Goal: Task Accomplishment & Management: Use online tool/utility

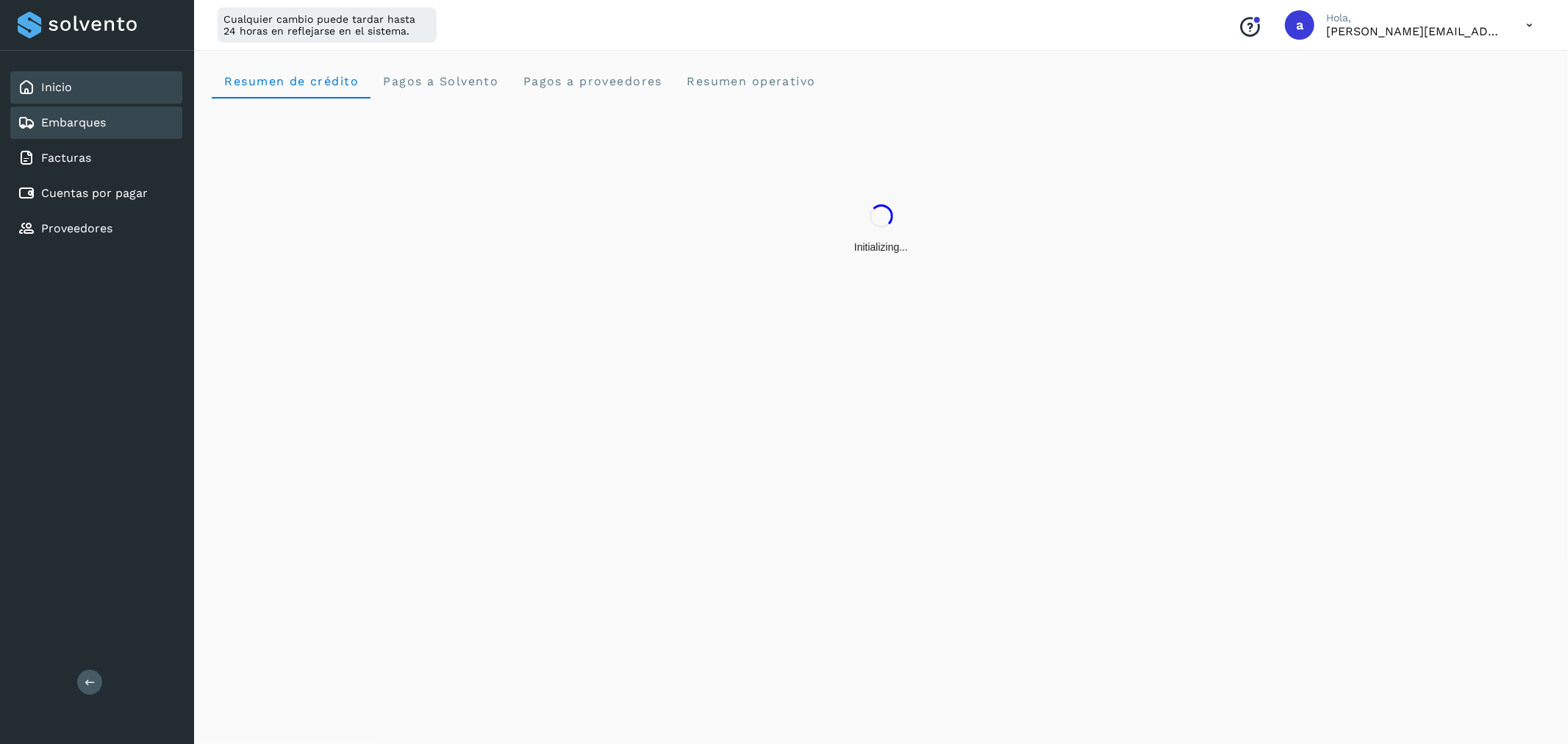
click at [116, 119] on div "Embarques" at bounding box center [96, 123] width 172 height 32
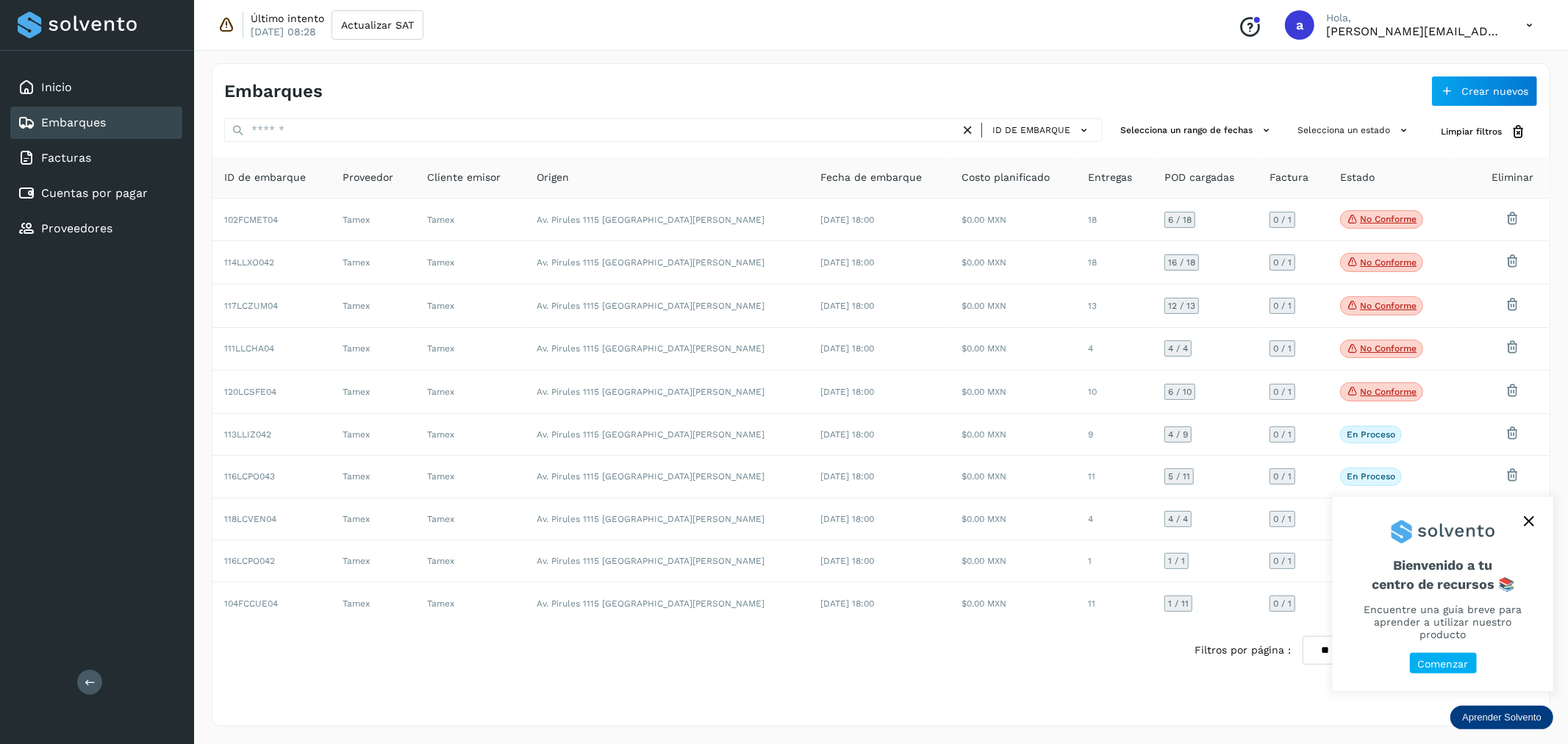
click at [1527, 526] on icon "close," at bounding box center [1529, 521] width 10 height 10
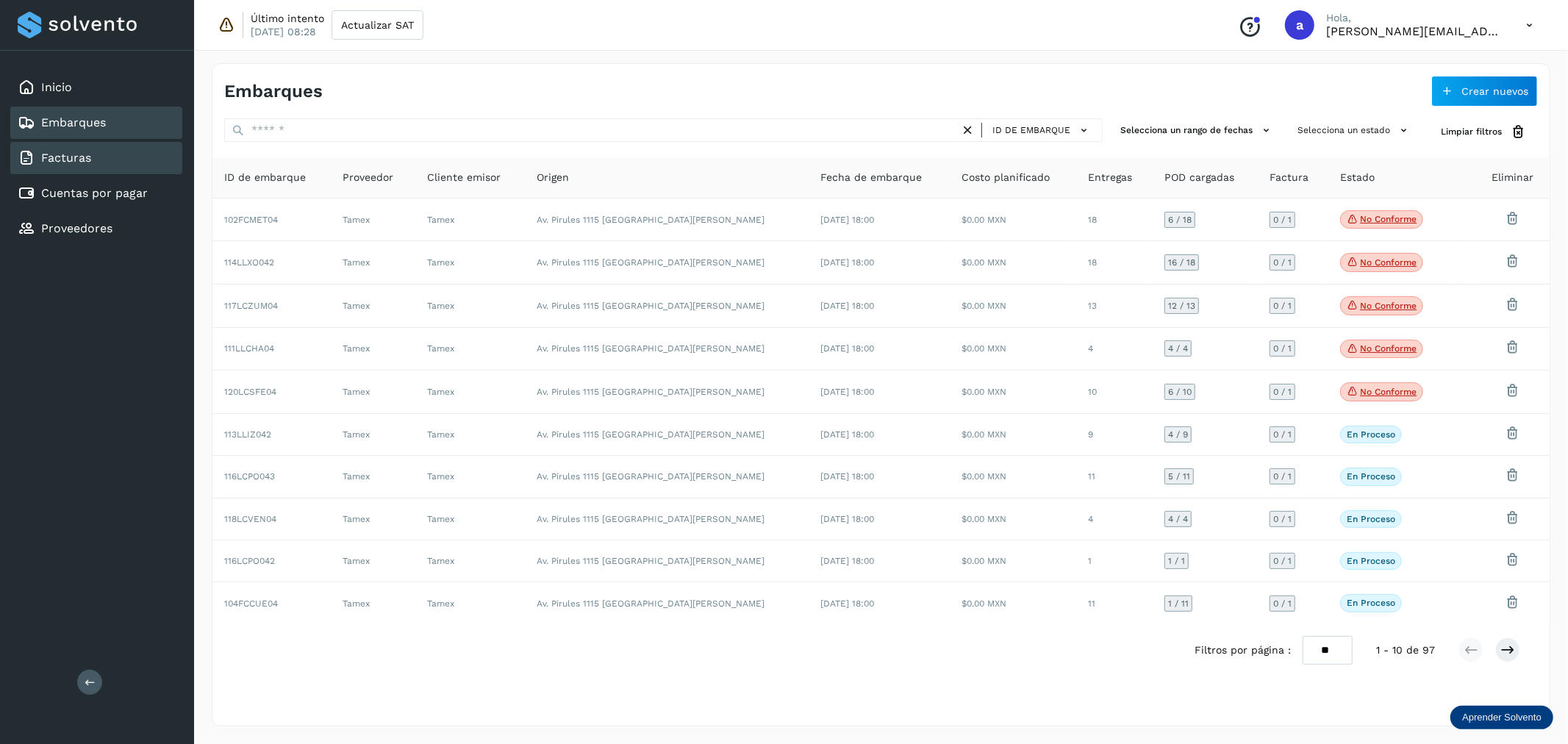
click at [120, 162] on div "Facturas" at bounding box center [96, 158] width 172 height 32
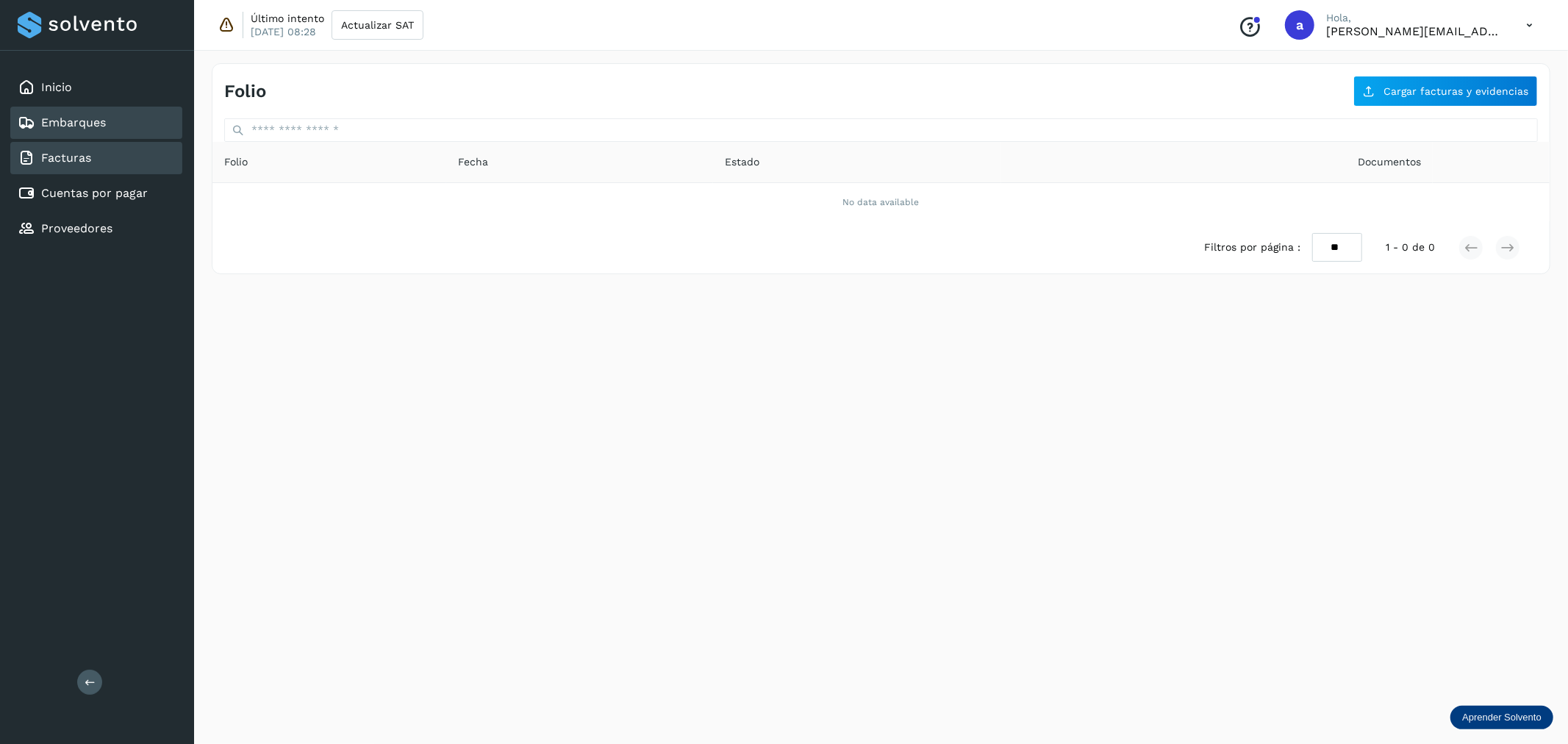
click at [121, 130] on div "Embarques" at bounding box center [96, 123] width 172 height 32
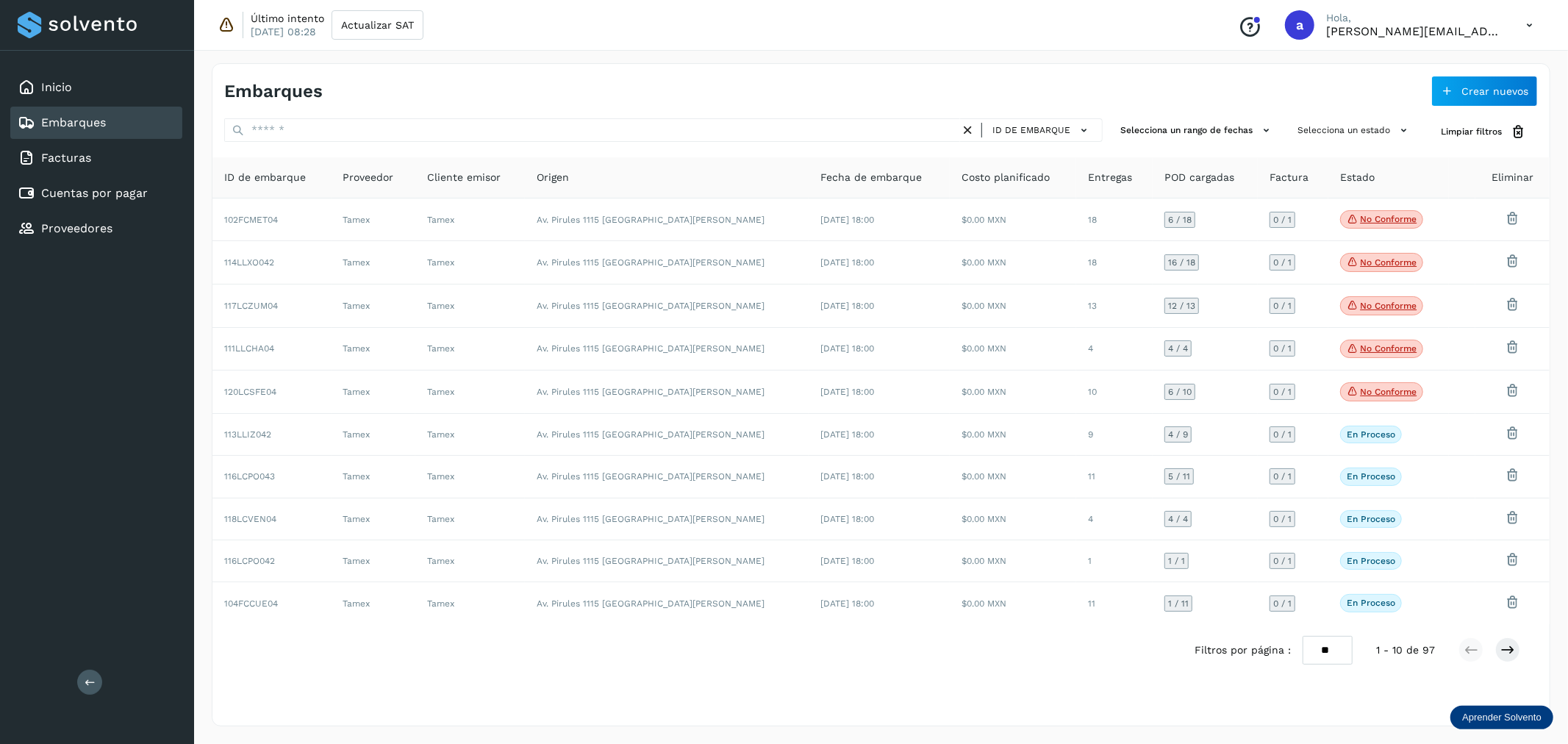
click at [1537, 25] on icon at bounding box center [1529, 25] width 30 height 30
click at [1449, 87] on div "Cerrar sesión" at bounding box center [1456, 95] width 175 height 28
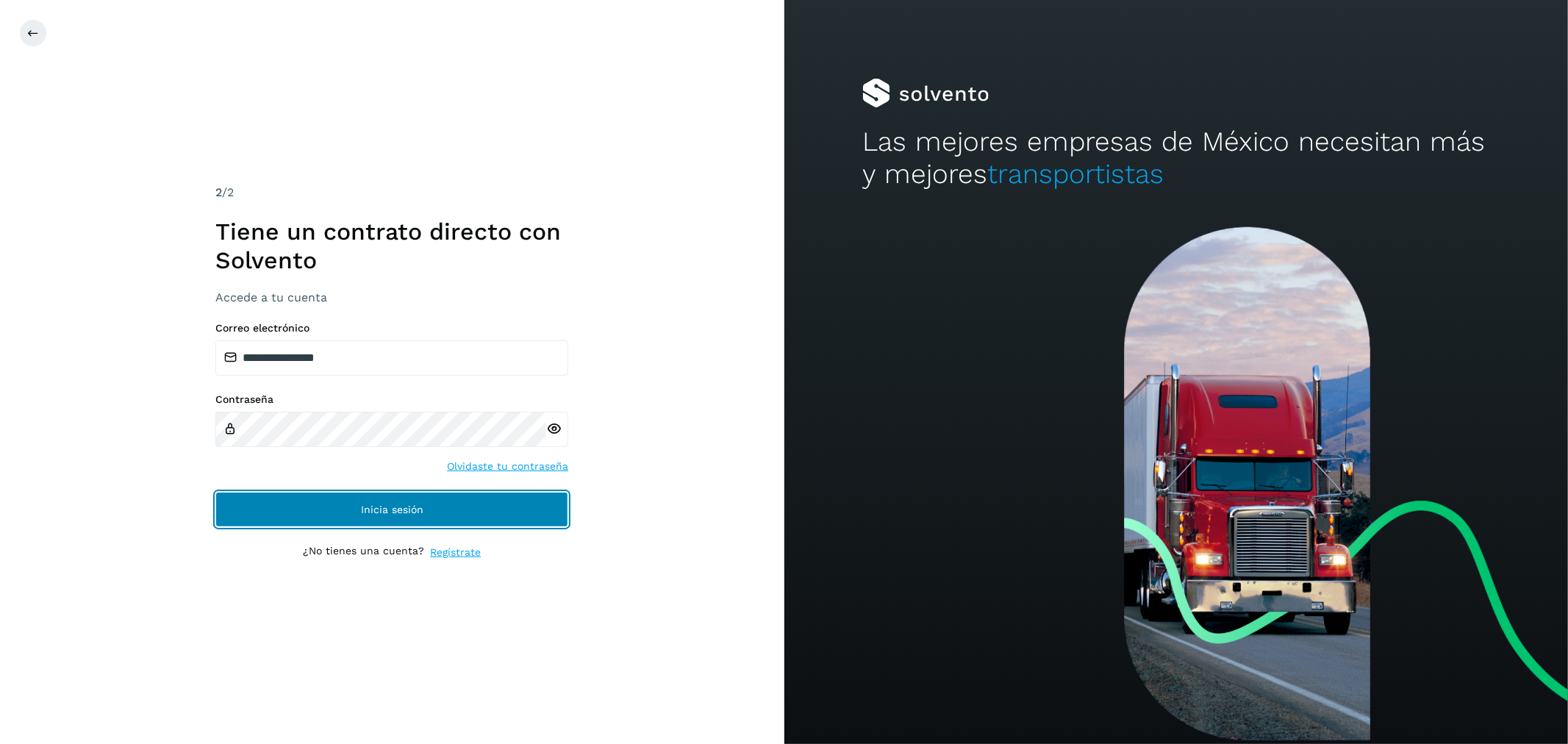
click at [378, 513] on span "Inicia sesión" at bounding box center [392, 509] width 63 height 10
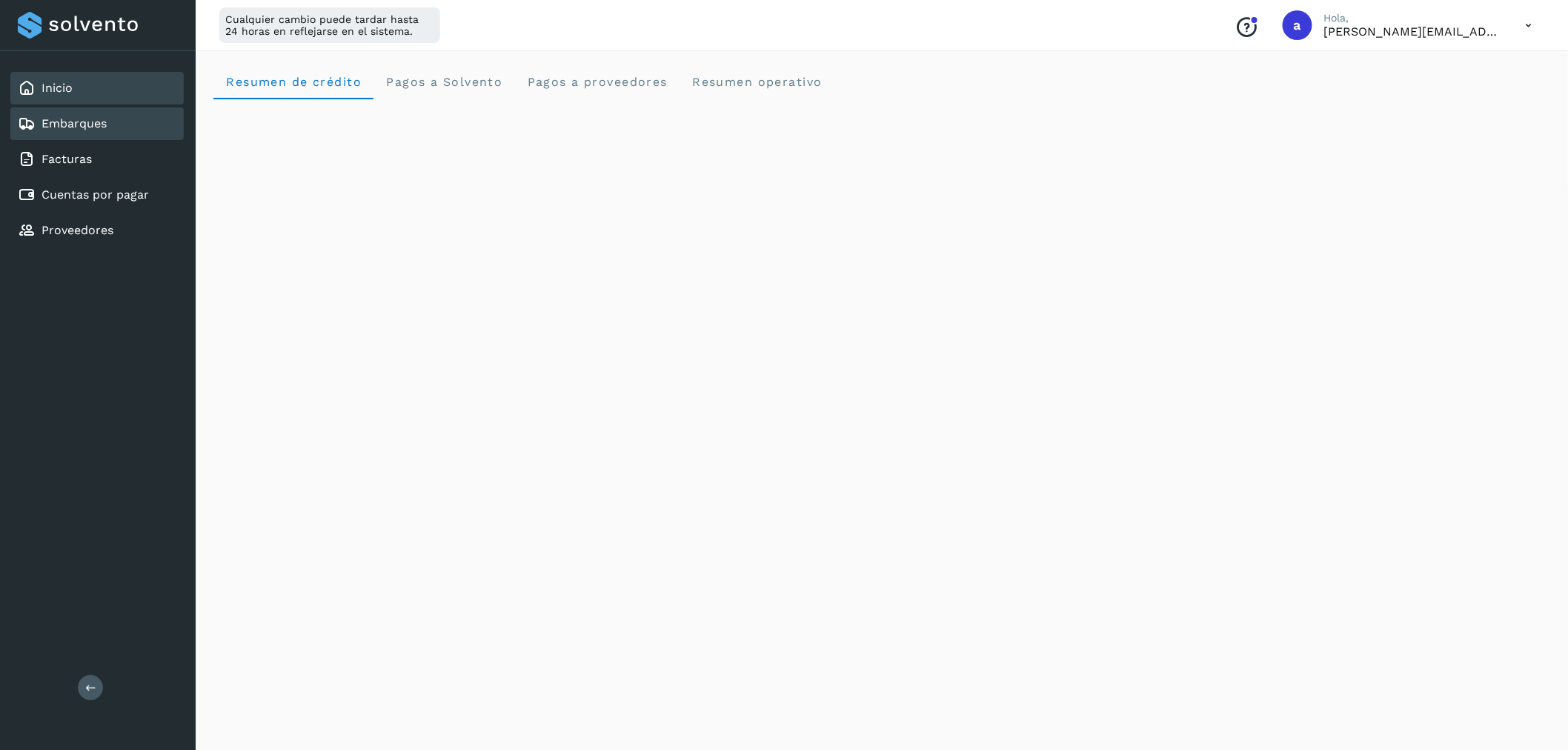
click at [108, 127] on div "Embarques" at bounding box center [97, 124] width 174 height 33
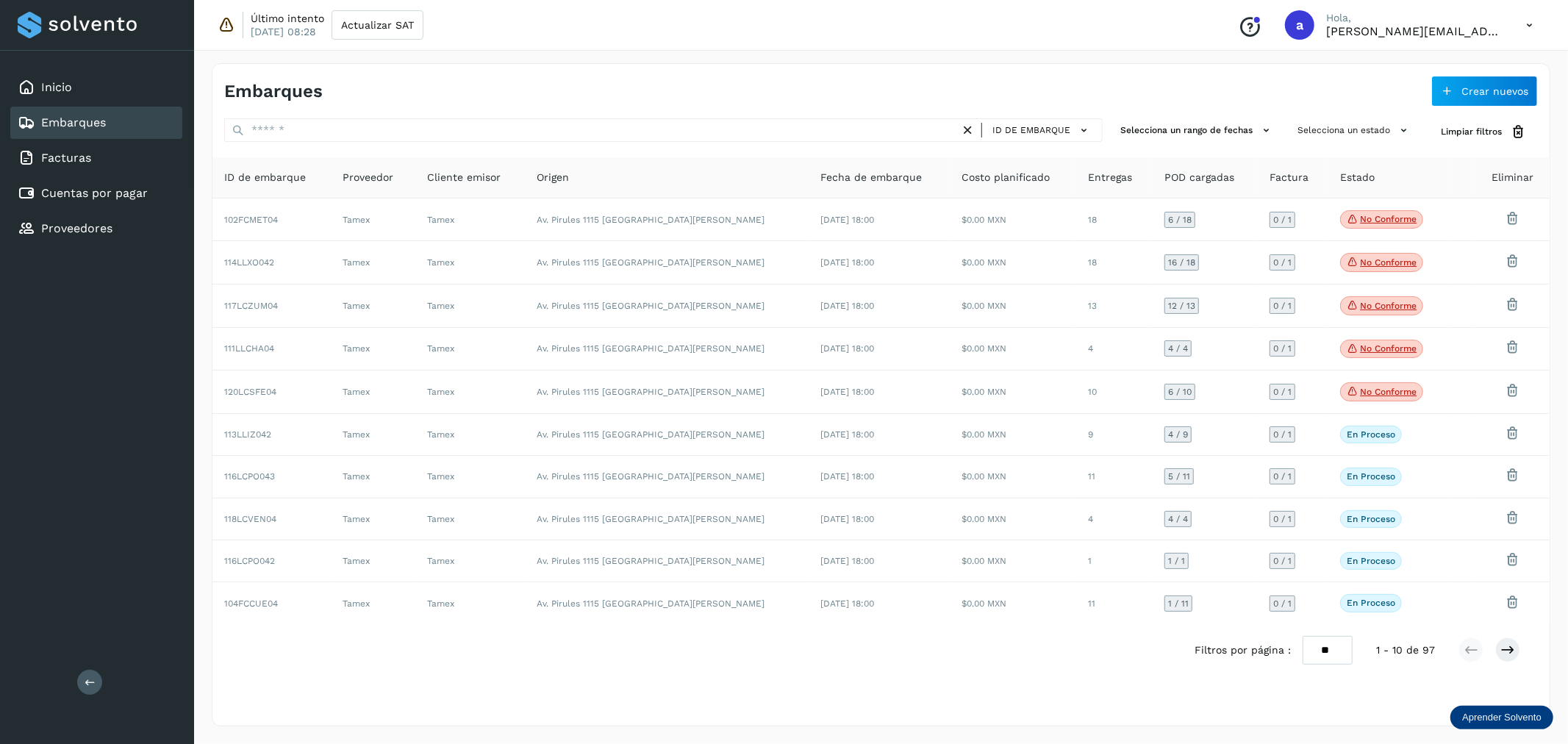
click at [1532, 26] on icon at bounding box center [1529, 25] width 30 height 30
click at [1415, 89] on div "Cerrar sesión" at bounding box center [1456, 95] width 175 height 28
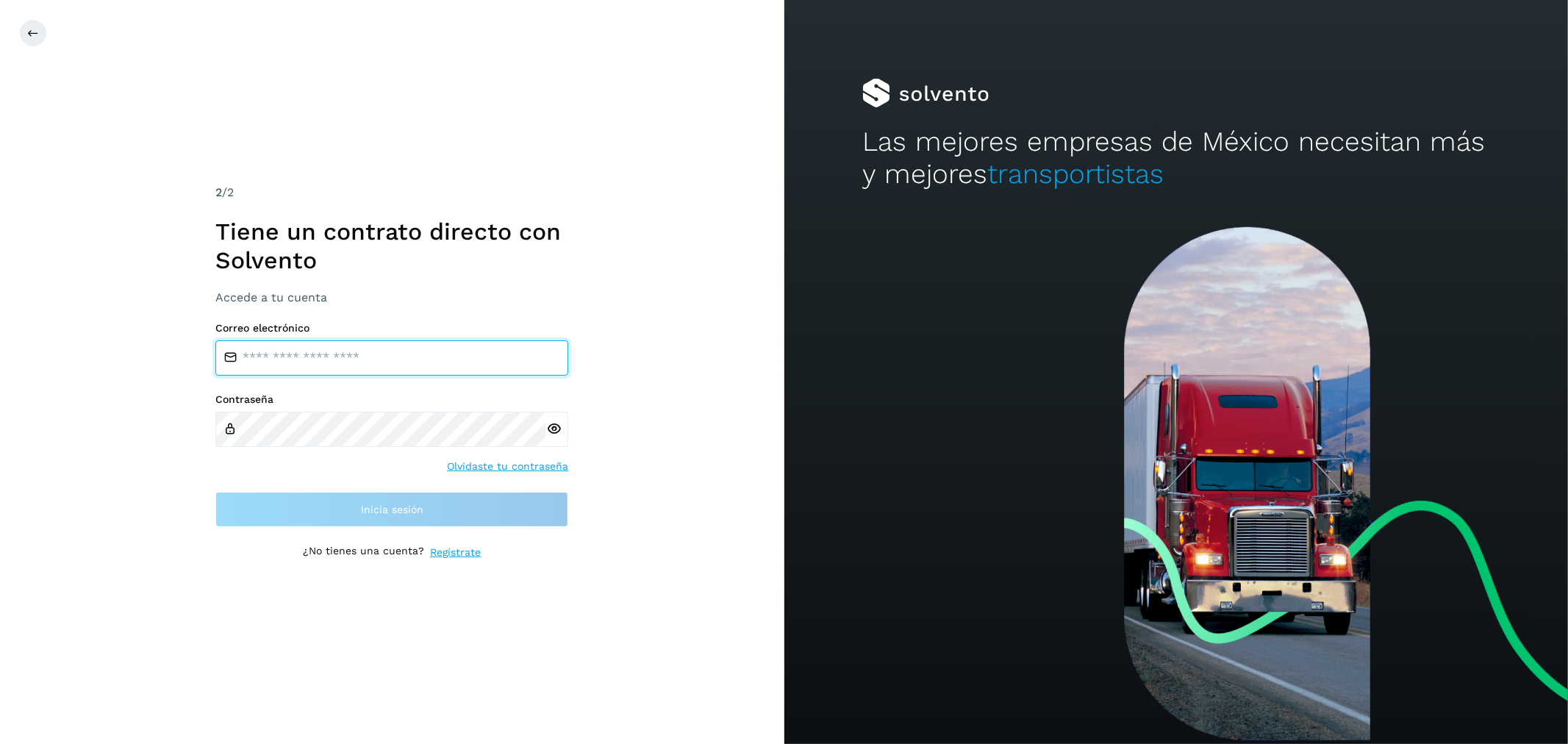
type input "**********"
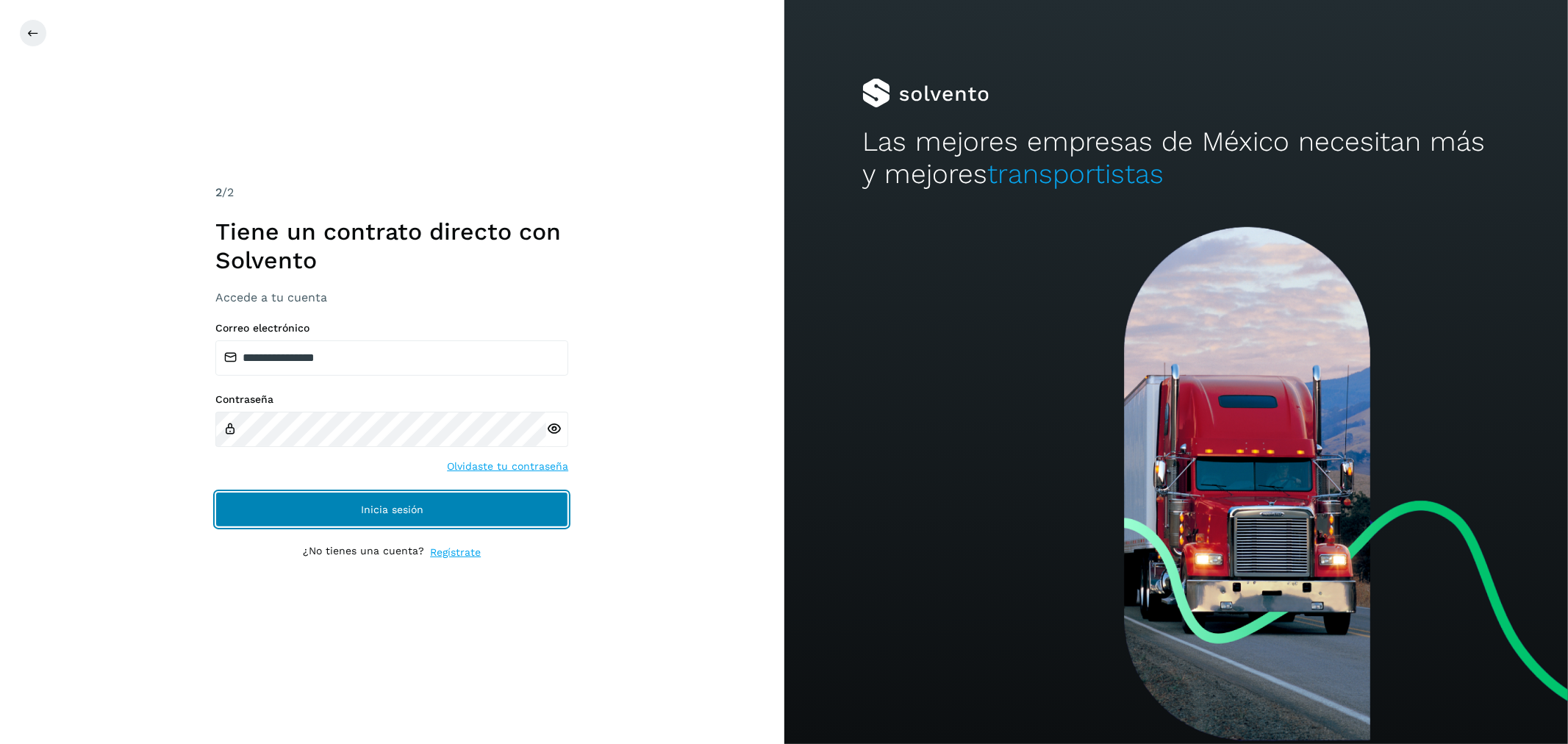
click at [478, 509] on button "Inicia sesión" at bounding box center [392, 509] width 353 height 35
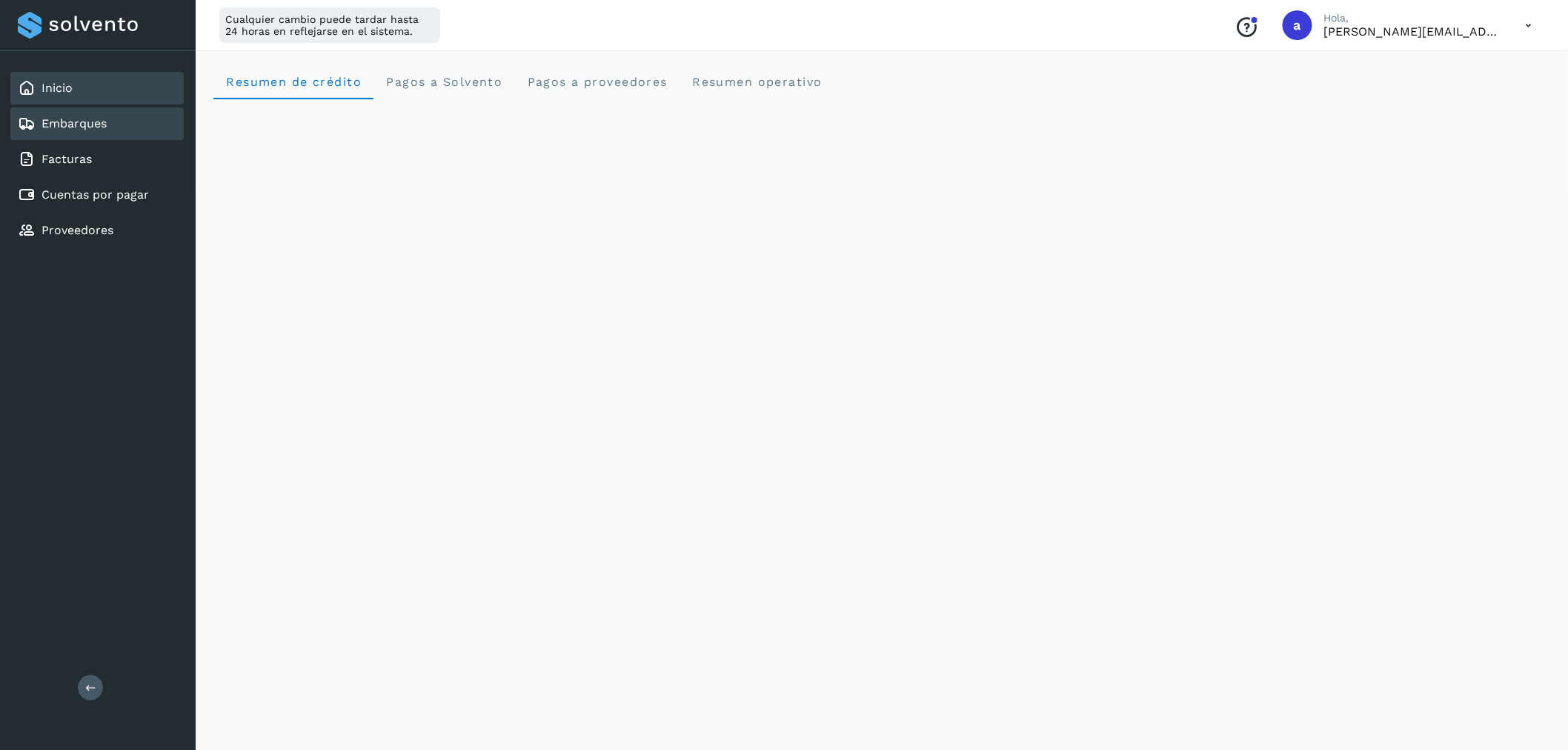
click at [138, 128] on div "Embarques" at bounding box center [97, 124] width 174 height 33
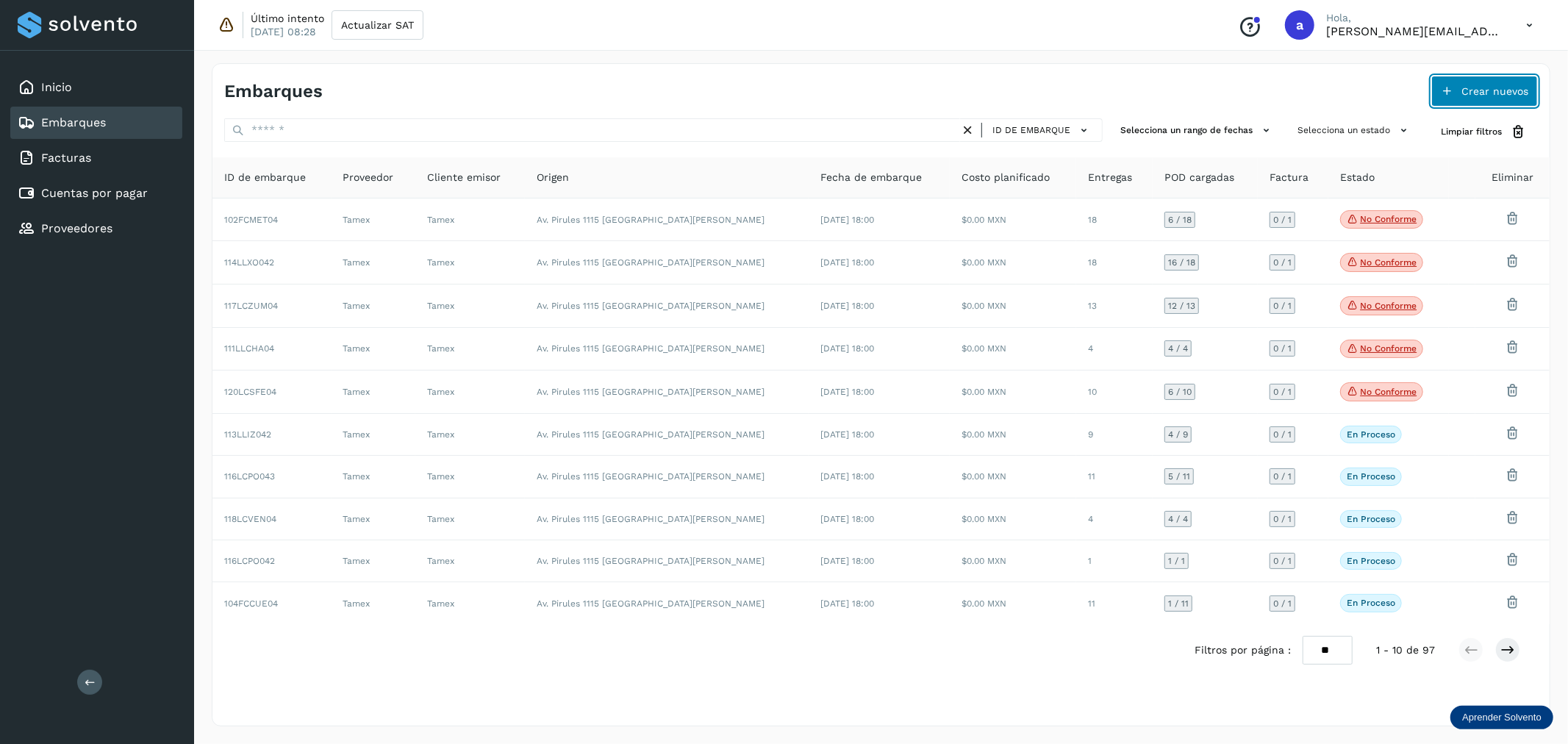
click at [1467, 92] on span "Crear nuevos" at bounding box center [1494, 91] width 67 height 10
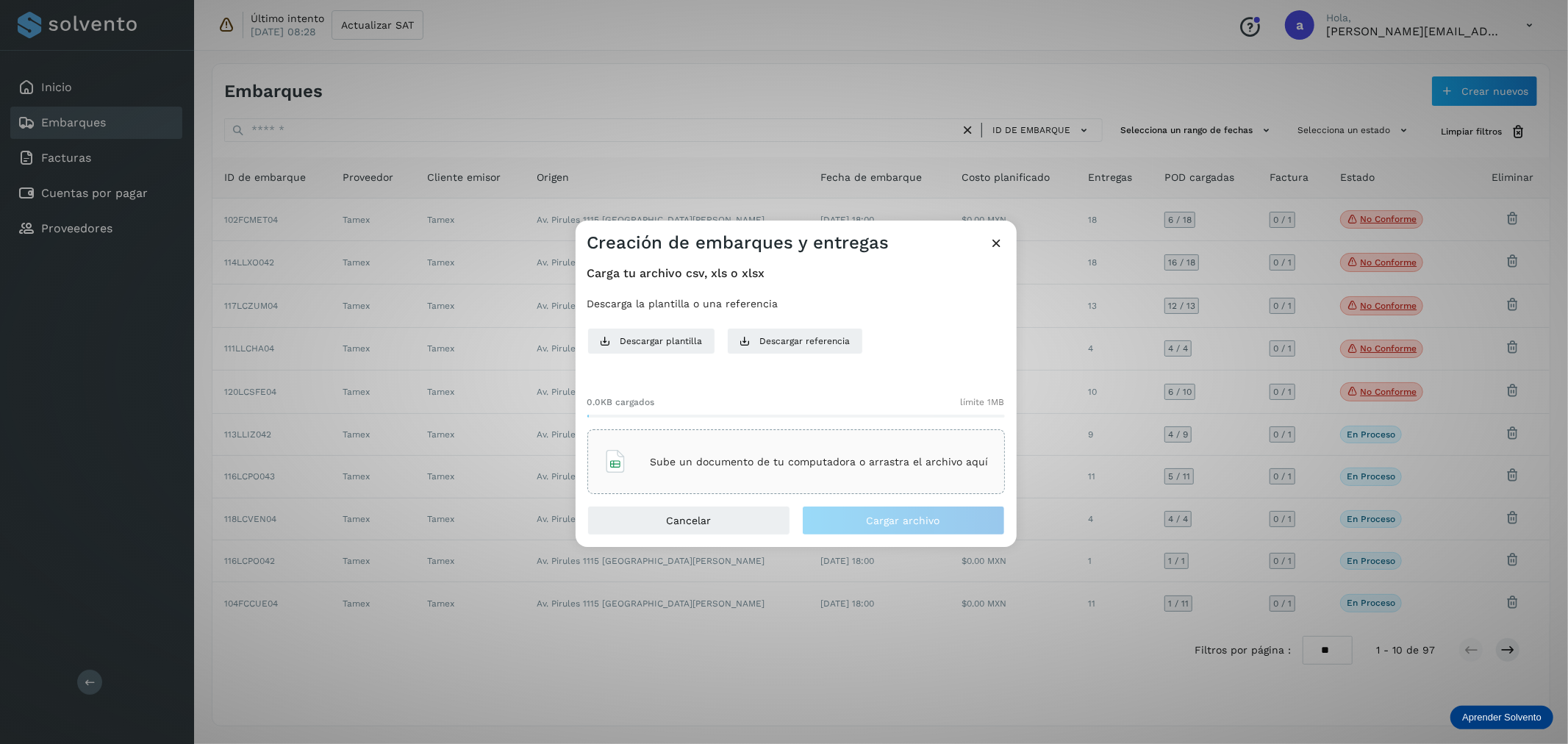
click at [834, 470] on div "Sube un documento de tu computadora o arrastra el archivo aquí" at bounding box center [795, 461] width 385 height 40
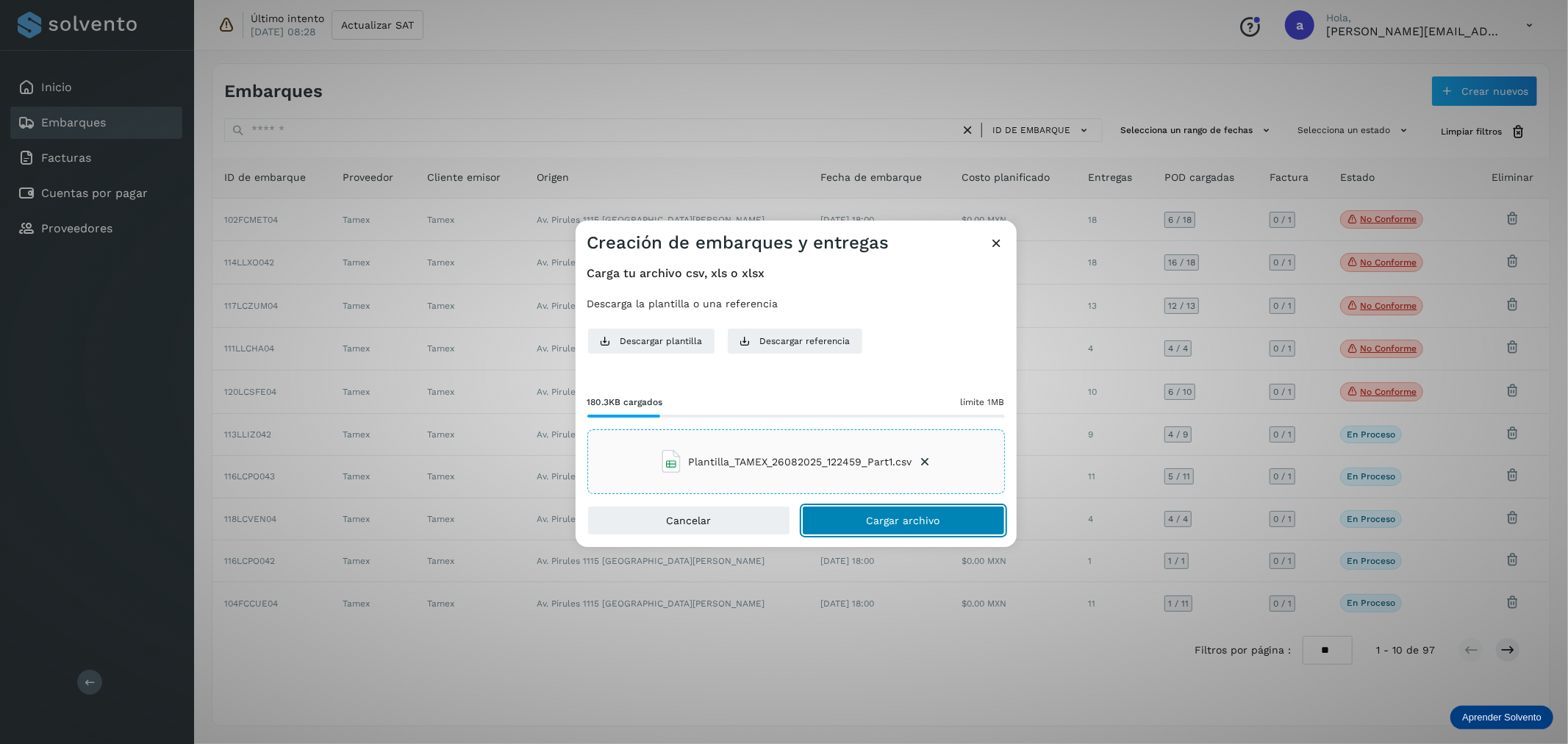
click at [890, 520] on span "Cargar archivo" at bounding box center [904, 520] width 74 height 10
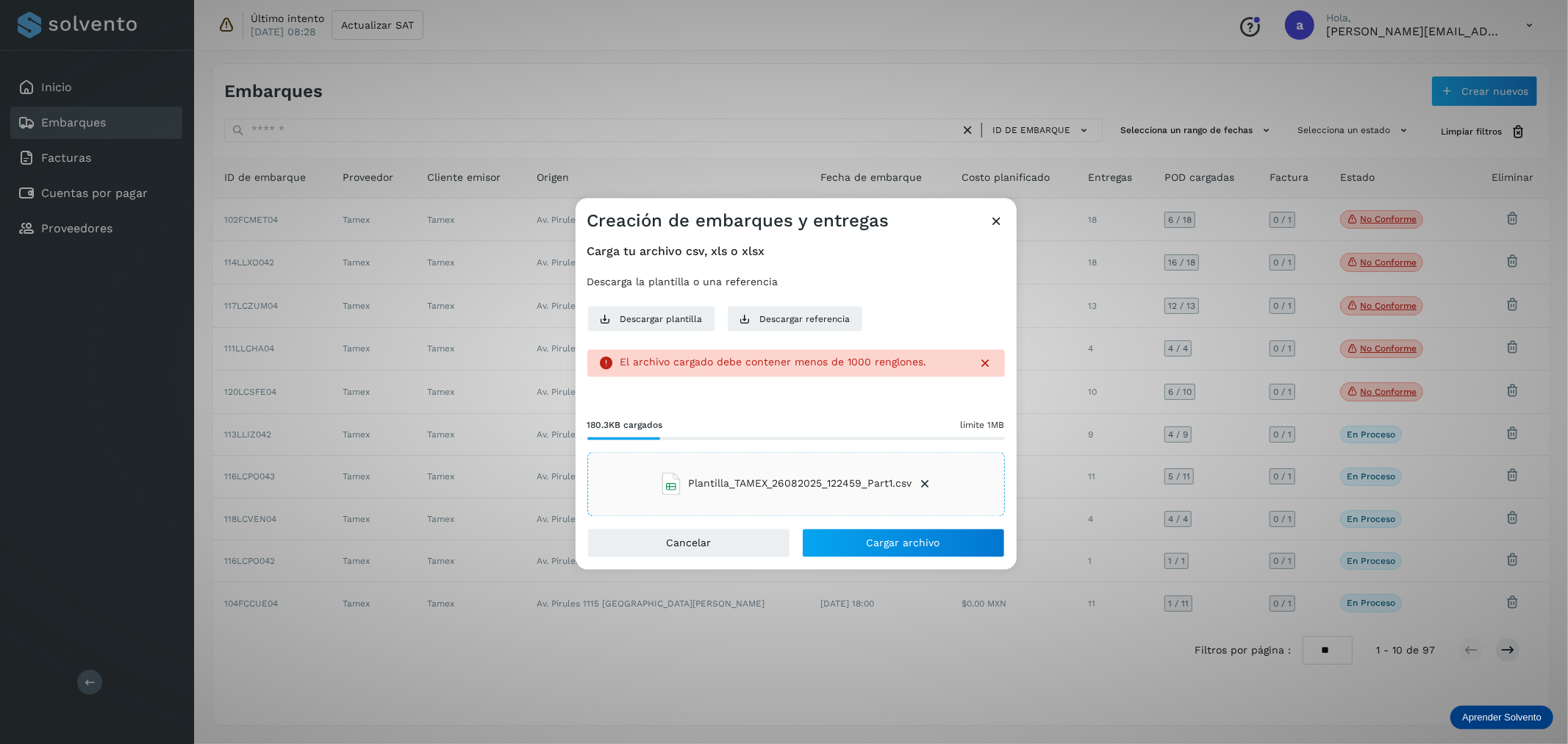
click at [982, 365] on icon at bounding box center [986, 364] width 15 height 15
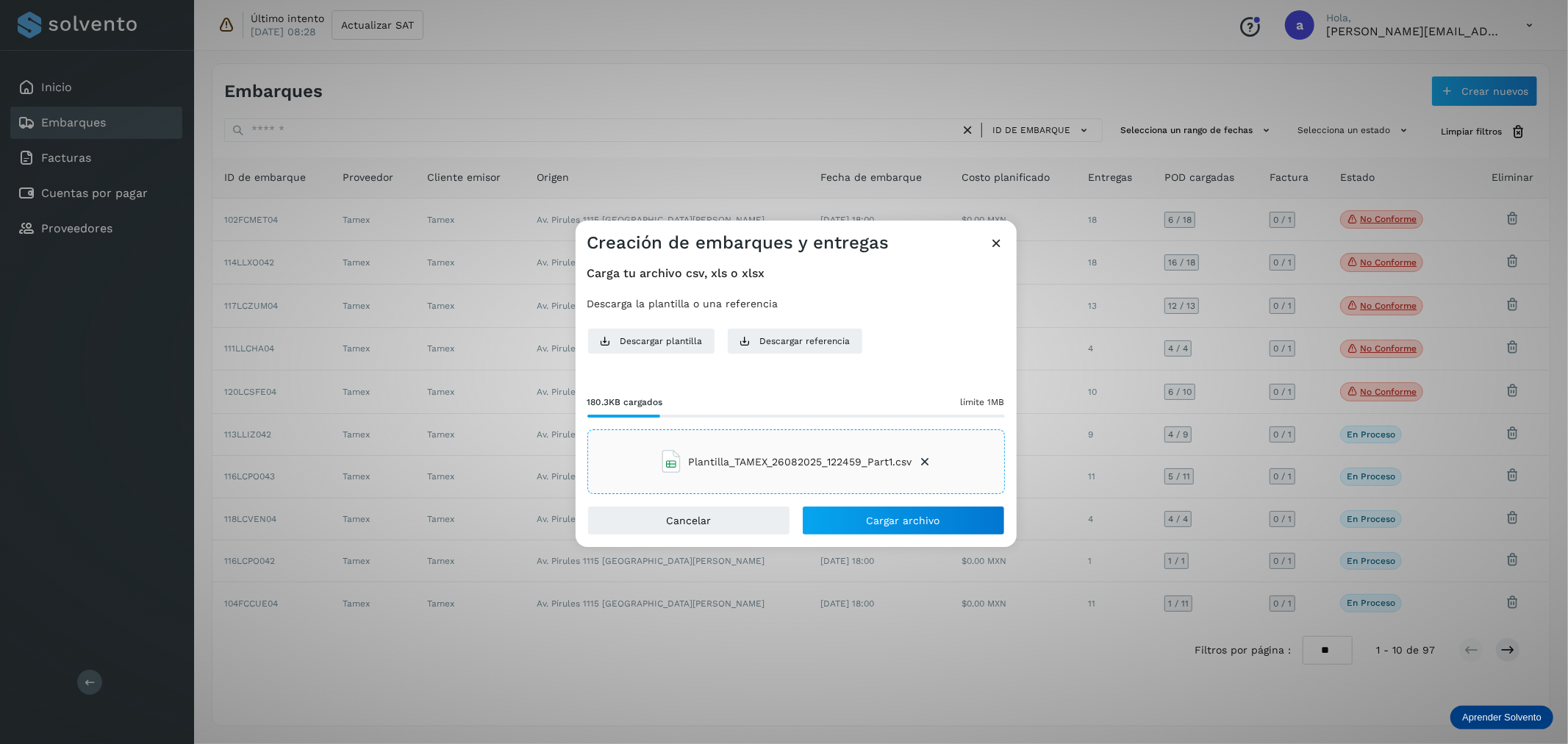
click at [923, 461] on icon at bounding box center [926, 461] width 15 height 15
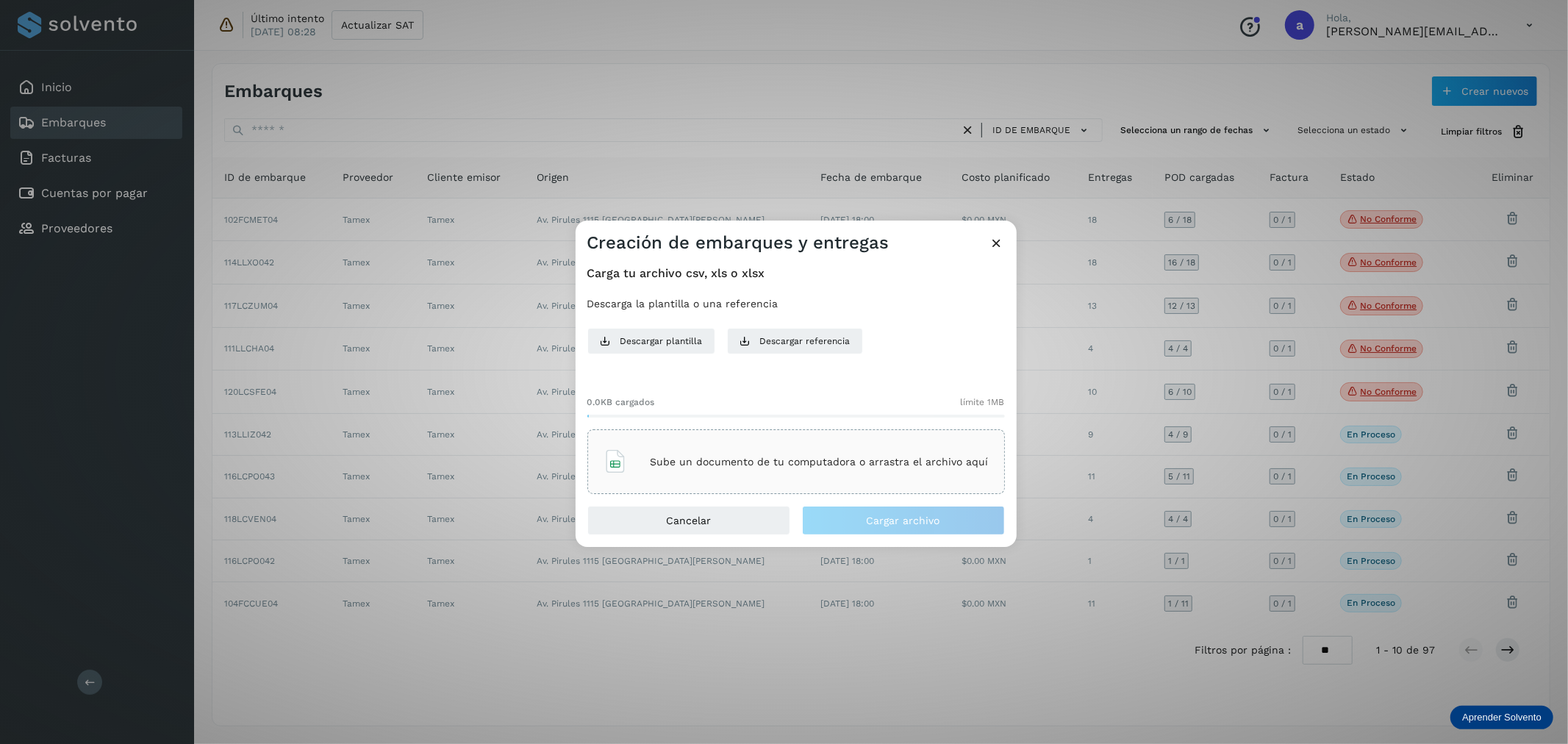
click at [715, 472] on div "Sube un documento de tu computadora o arrastra el archivo aquí" at bounding box center [795, 461] width 385 height 40
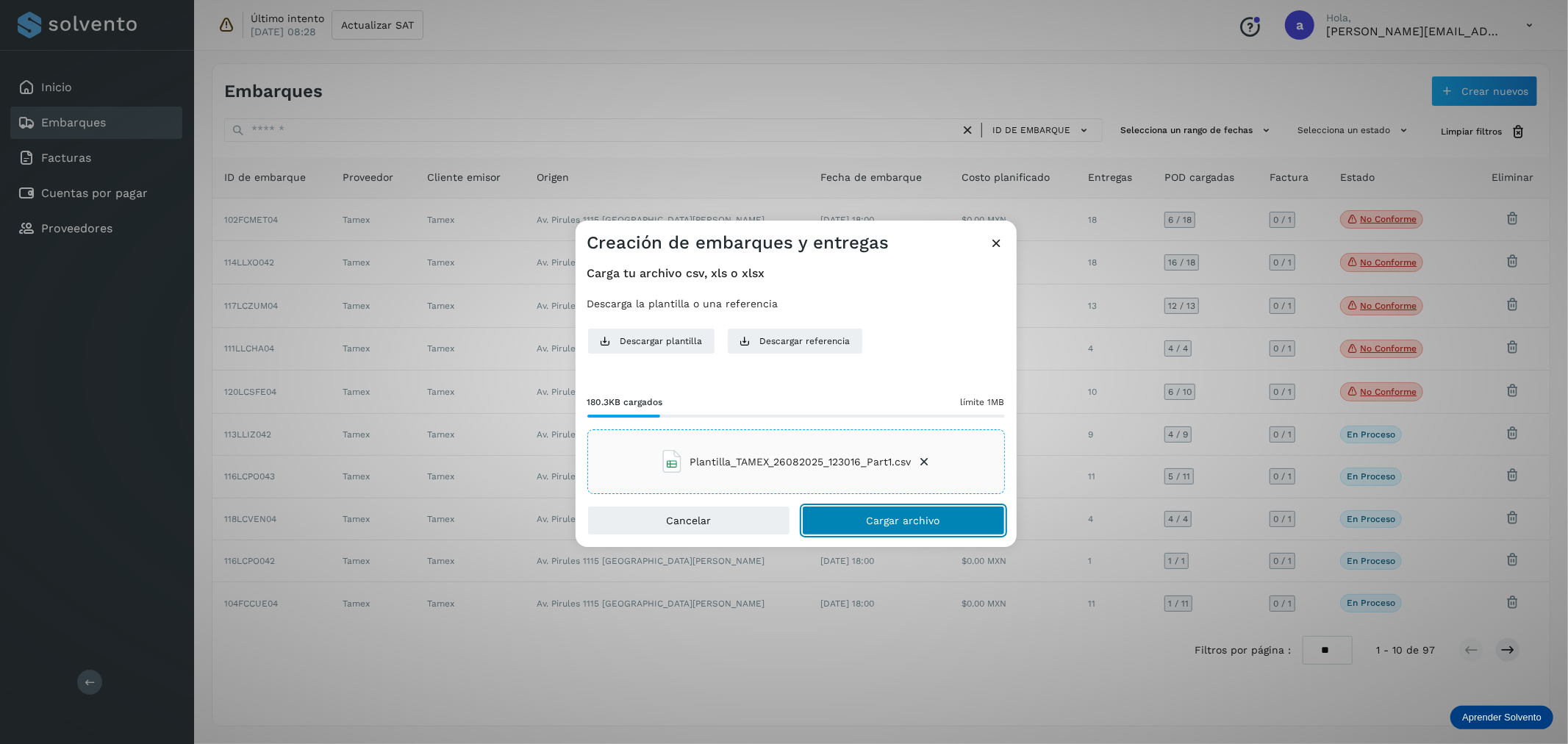
click at [892, 530] on button "Cargar archivo" at bounding box center [904, 520] width 203 height 29
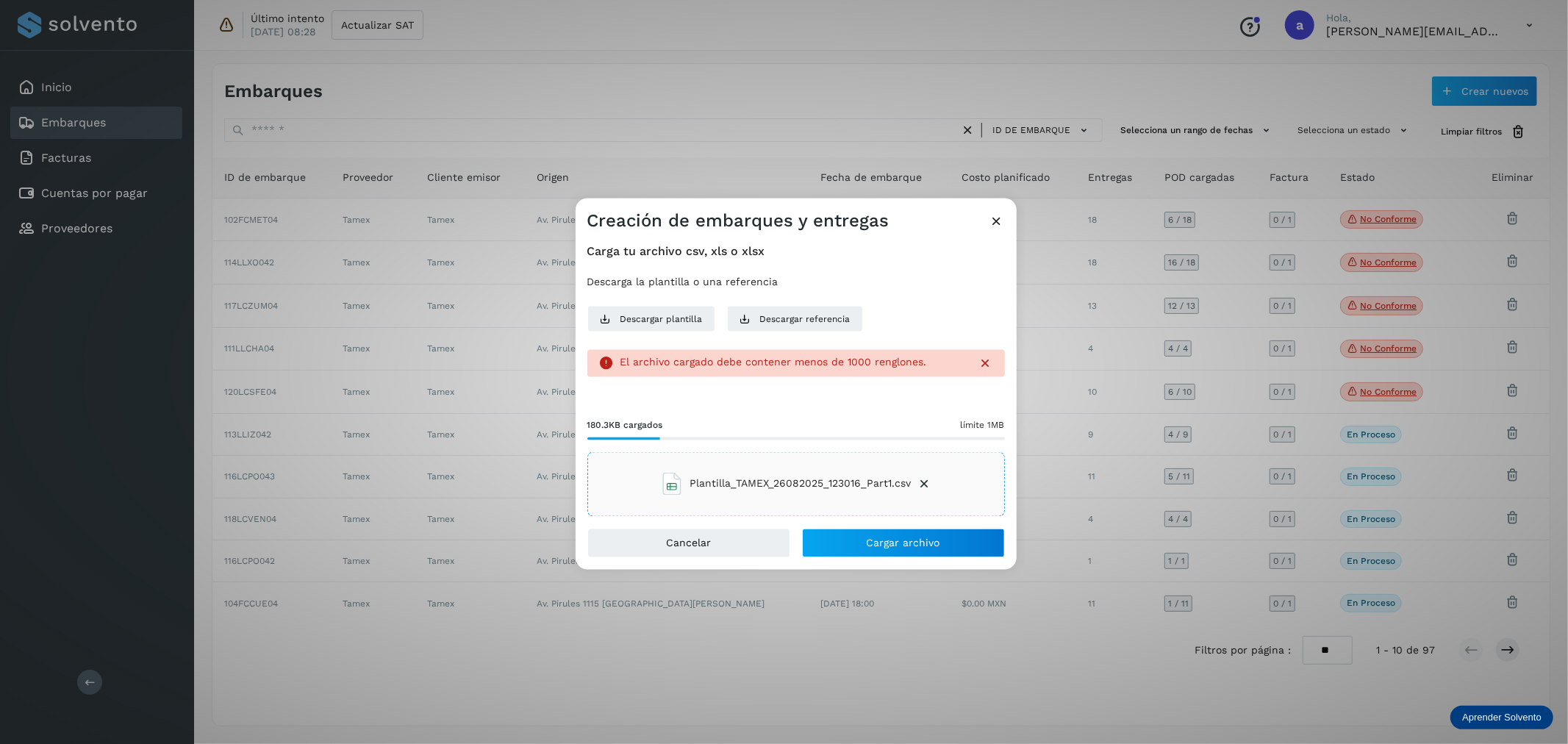
click at [985, 367] on icon at bounding box center [986, 364] width 15 height 15
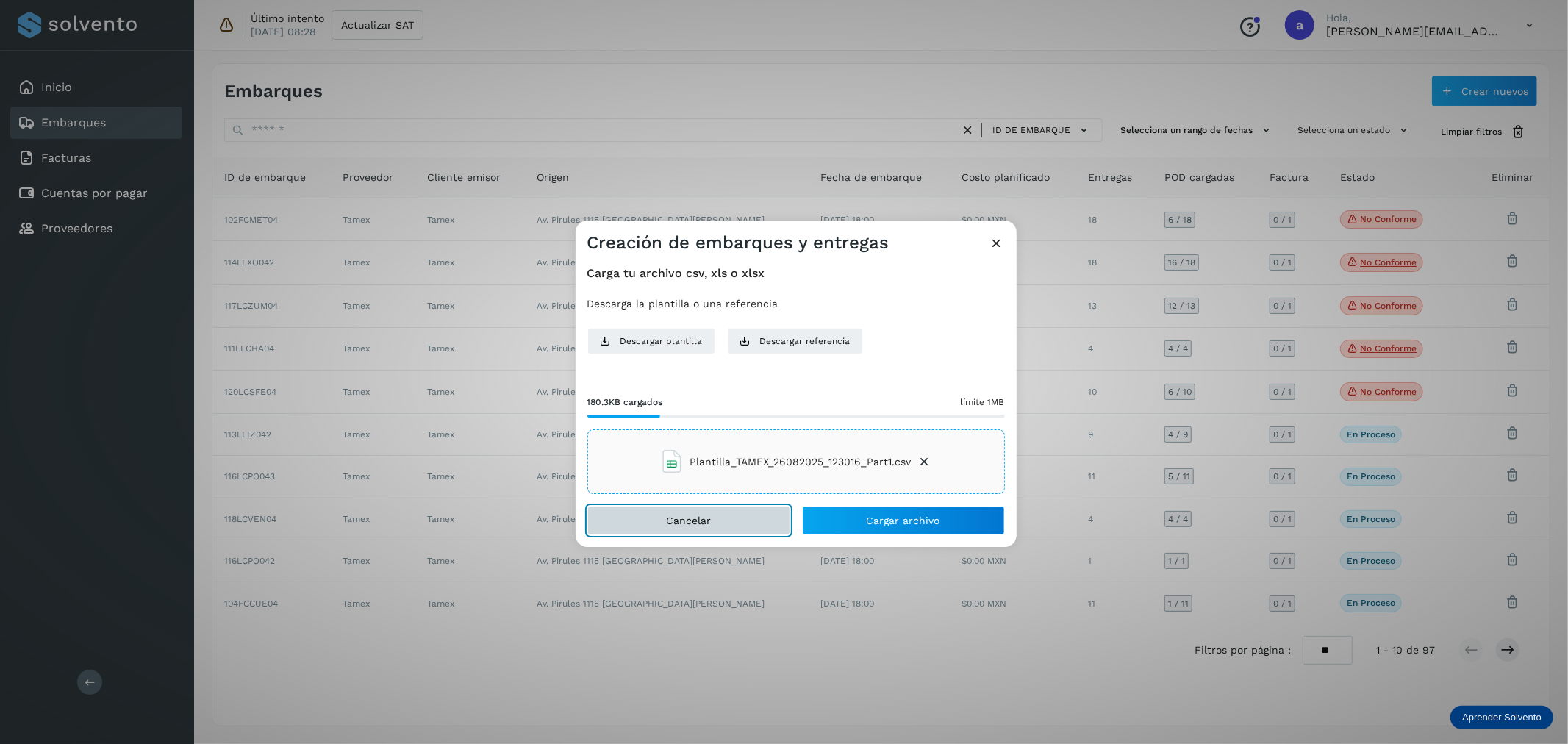
click at [719, 517] on button "Cancelar" at bounding box center [689, 520] width 203 height 29
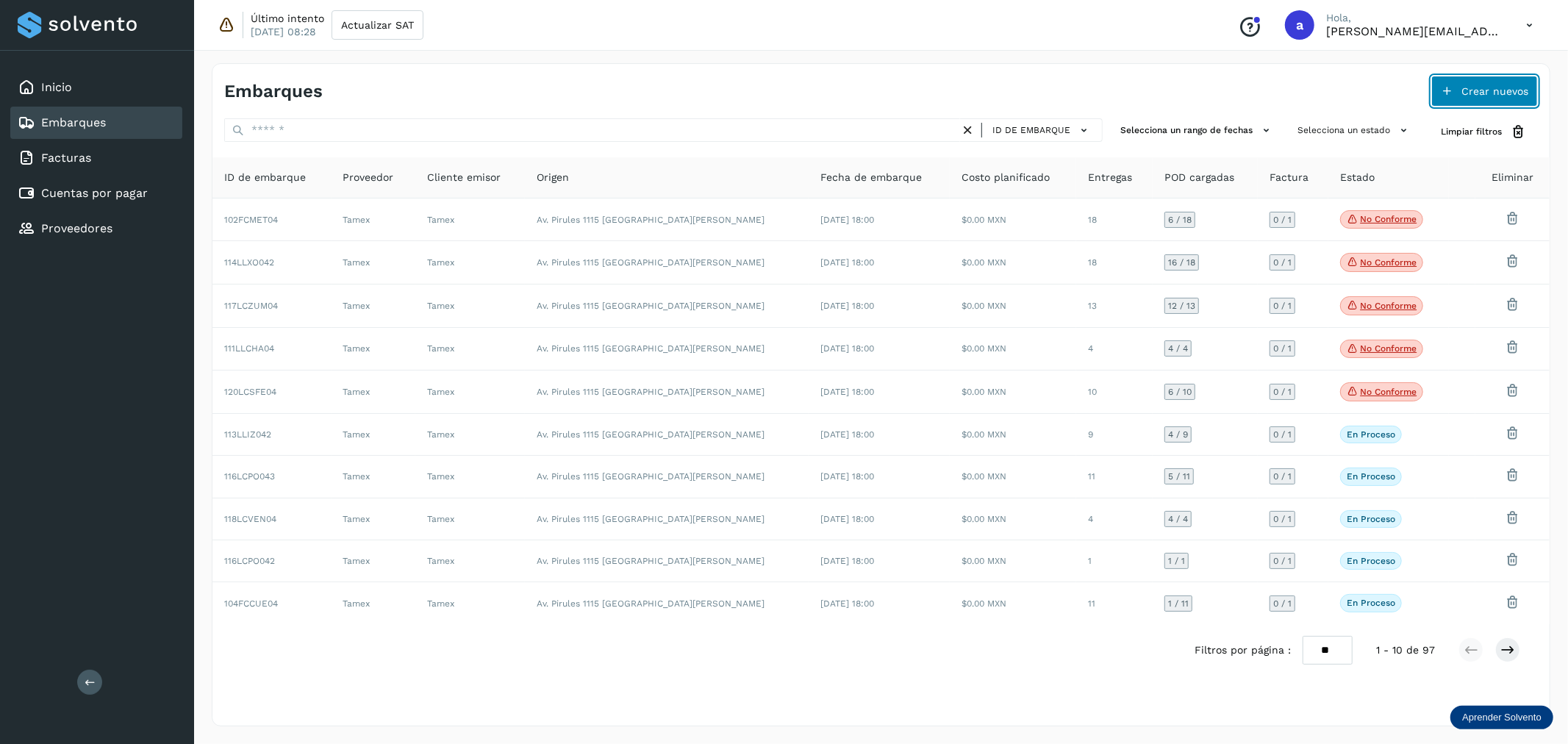
drag, startPoint x: 1463, startPoint y: 90, endPoint x: 1458, endPoint y: 96, distance: 7.8
click at [1458, 96] on button "Crear nuevos" at bounding box center [1484, 91] width 107 height 31
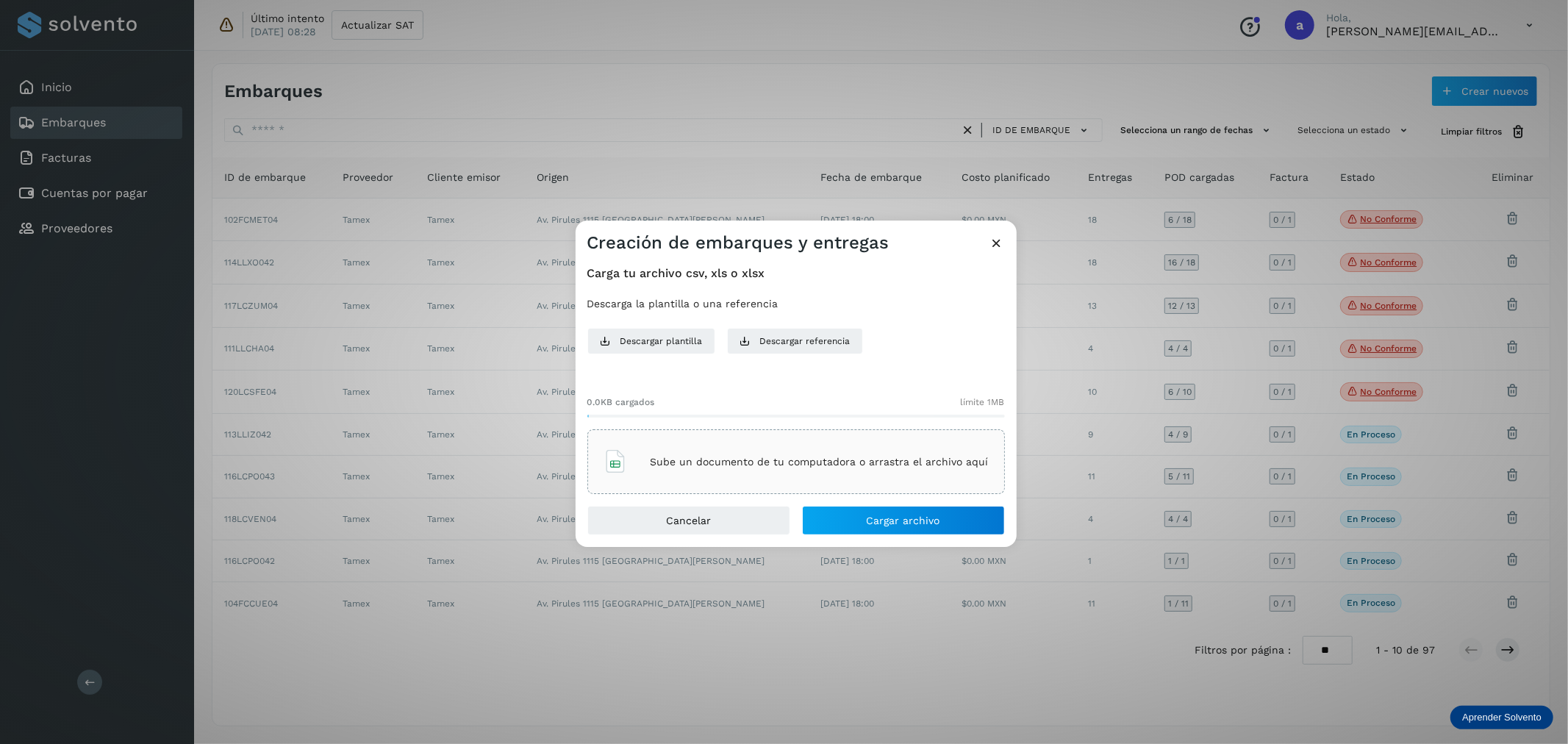
click at [765, 464] on p "Sube un documento de tu computadora o arrastra el archivo aquí" at bounding box center [820, 461] width 338 height 13
click at [849, 517] on button "Cargar archivo" at bounding box center [904, 520] width 203 height 29
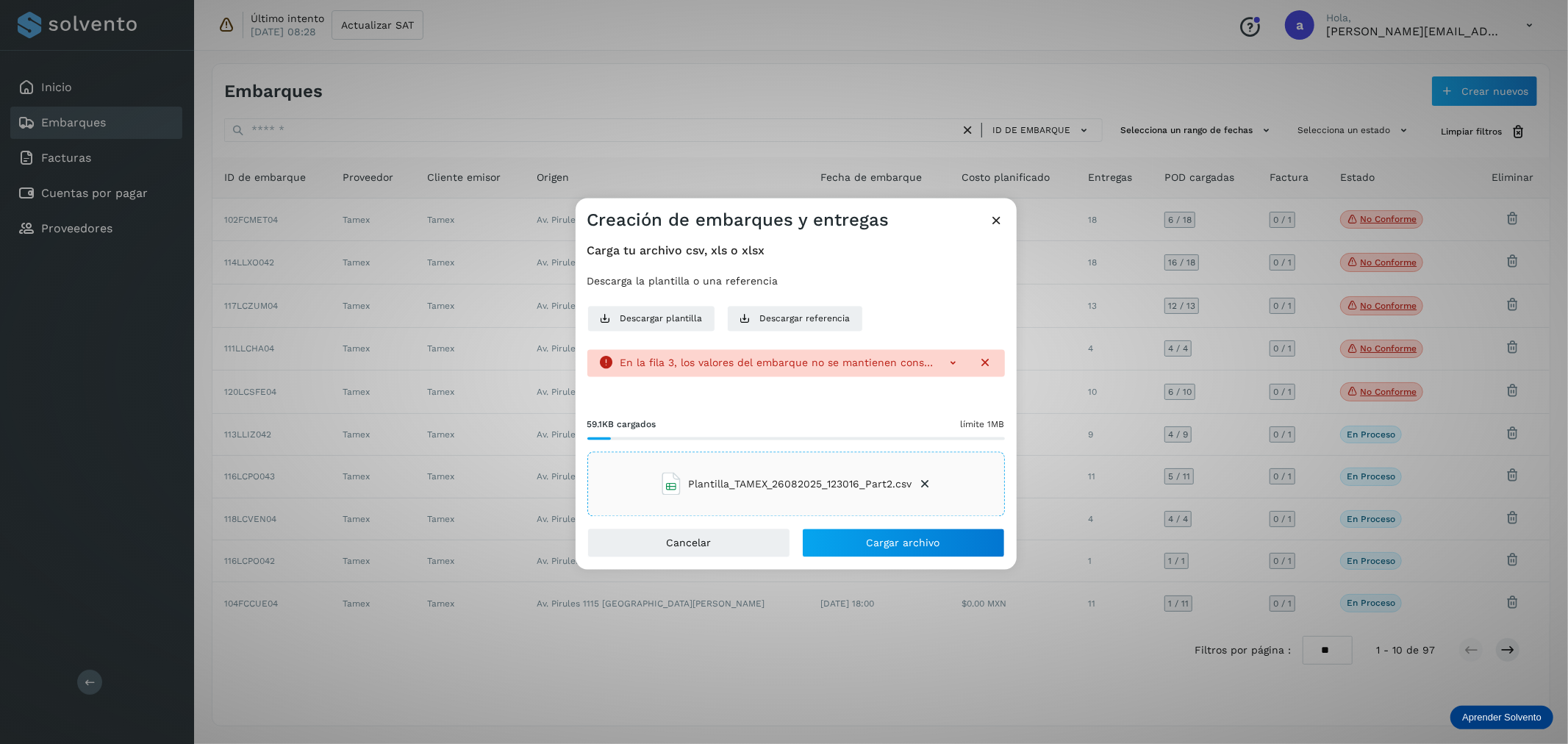
click at [952, 364] on icon at bounding box center [954, 364] width 15 height 15
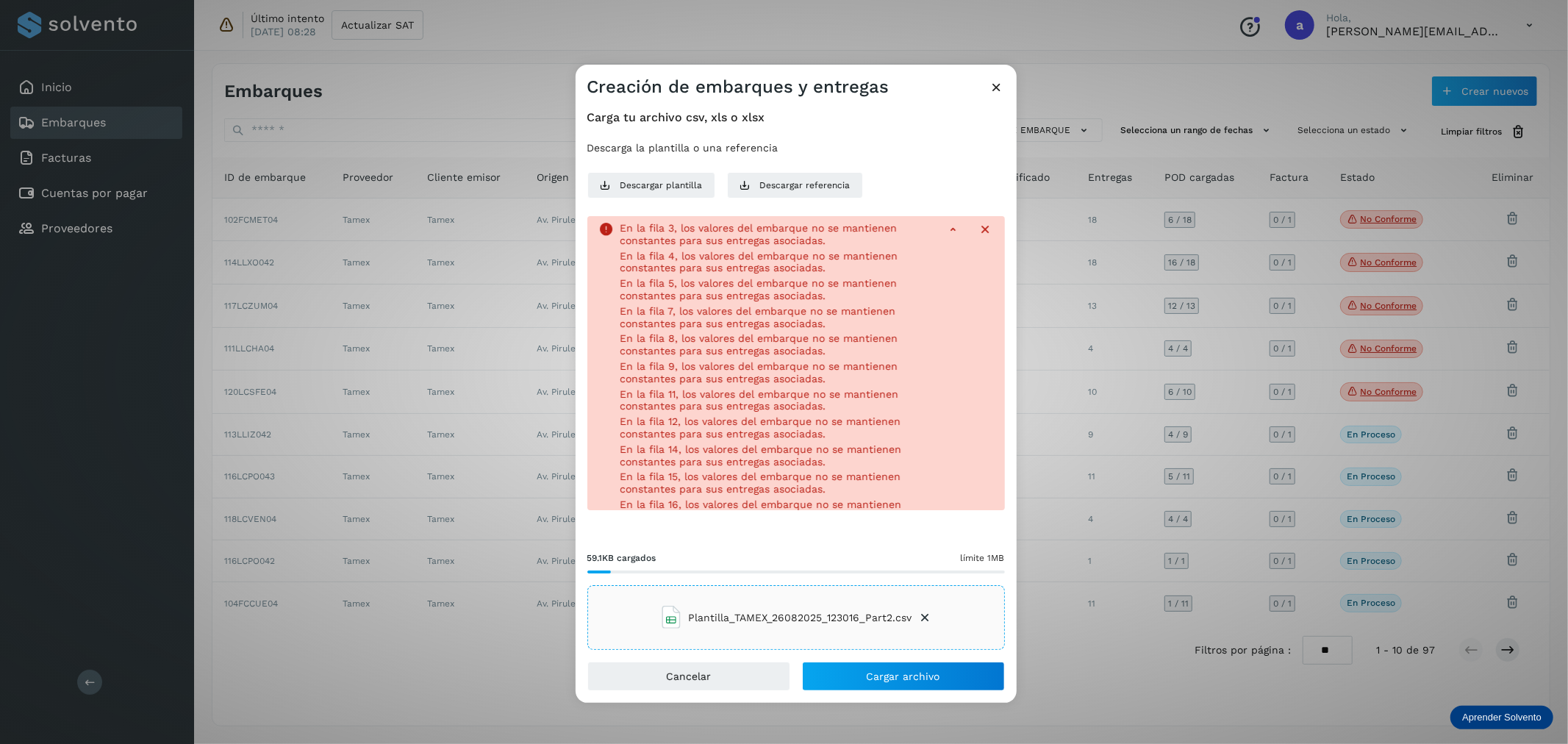
click at [996, 87] on icon at bounding box center [997, 87] width 15 height 15
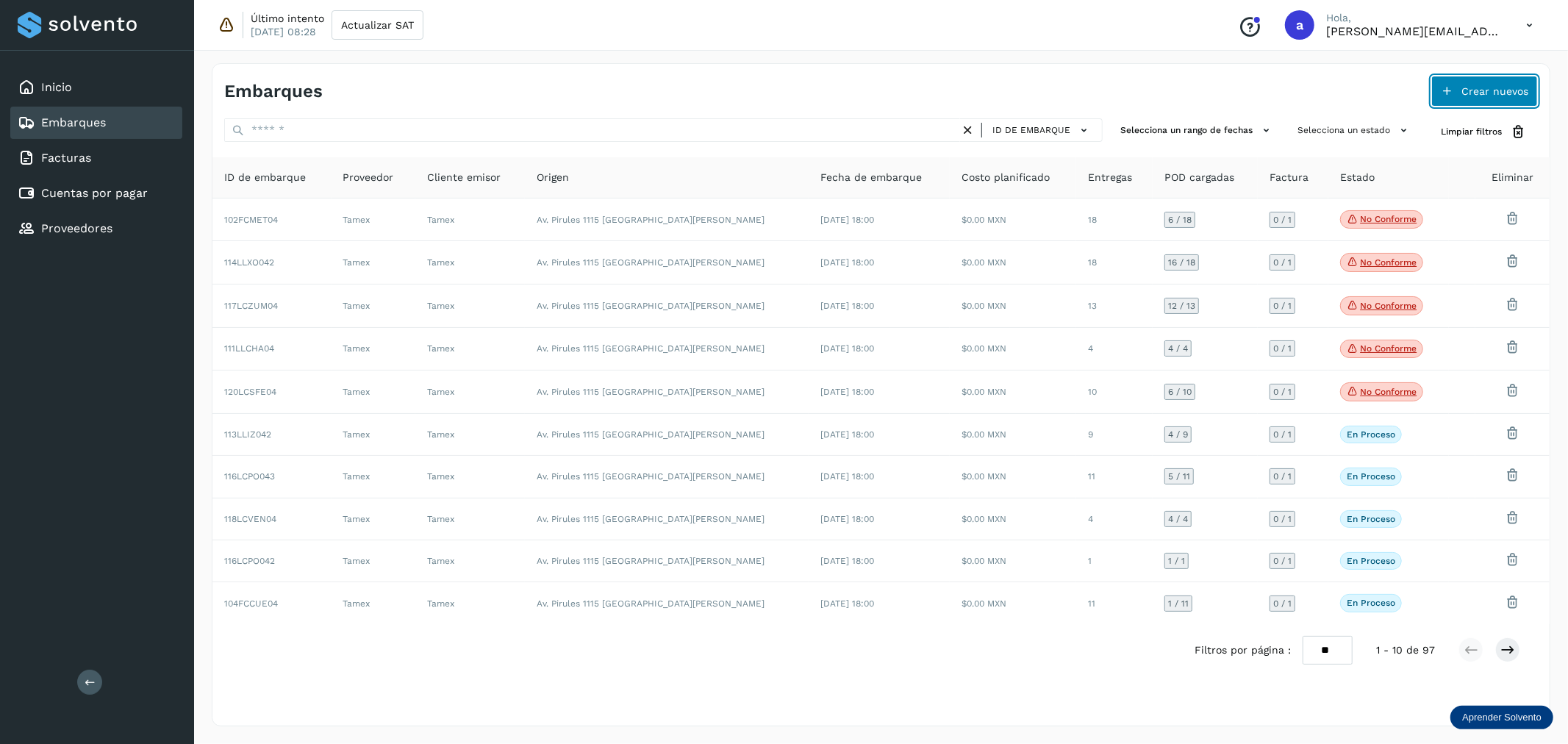
click at [1483, 86] on span "Crear nuevos" at bounding box center [1494, 91] width 67 height 10
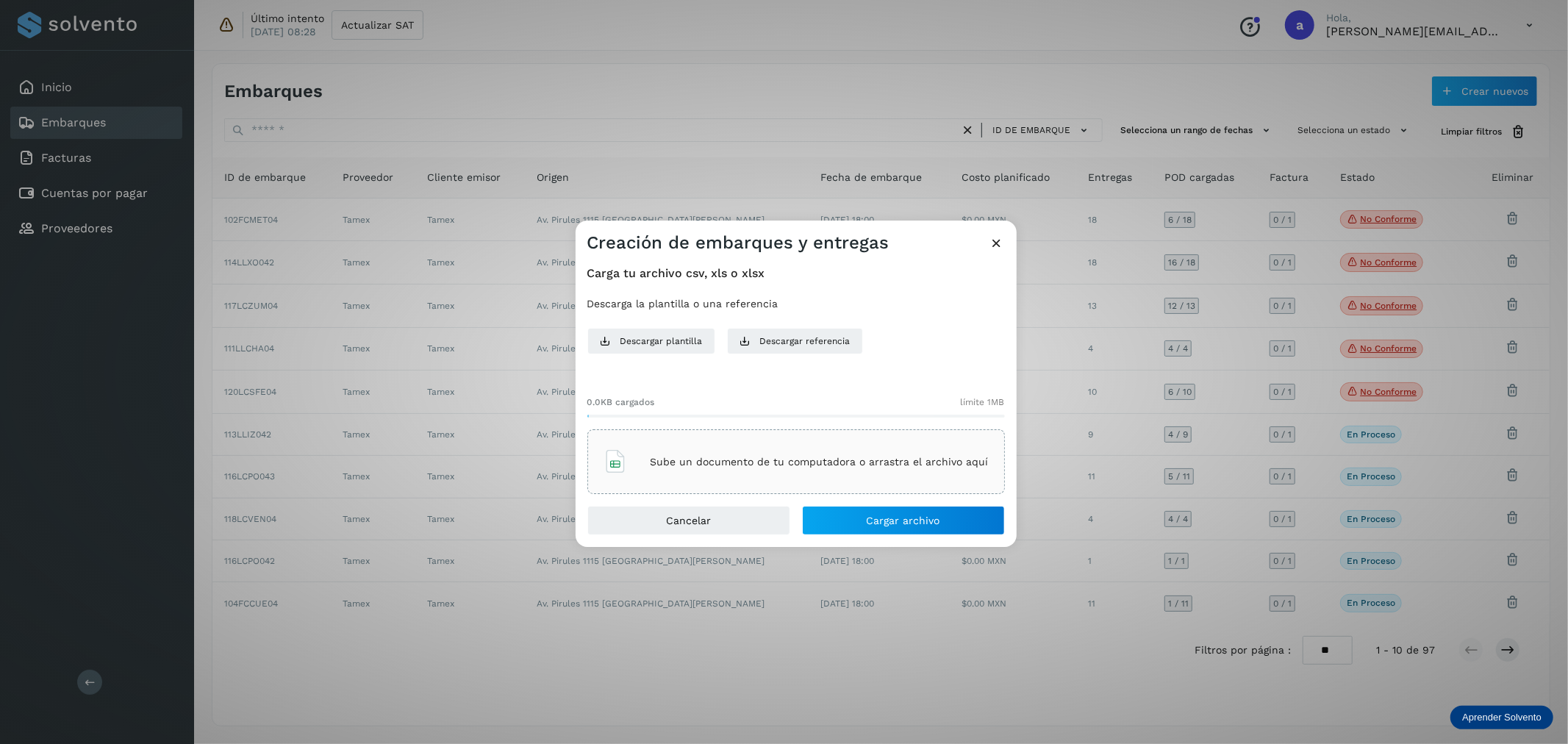
click at [887, 478] on div "Sube un documento de tu computadora o arrastra el archivo aquí" at bounding box center [795, 461] width 385 height 40
click at [944, 522] on button "Cargar archivo" at bounding box center [904, 520] width 203 height 29
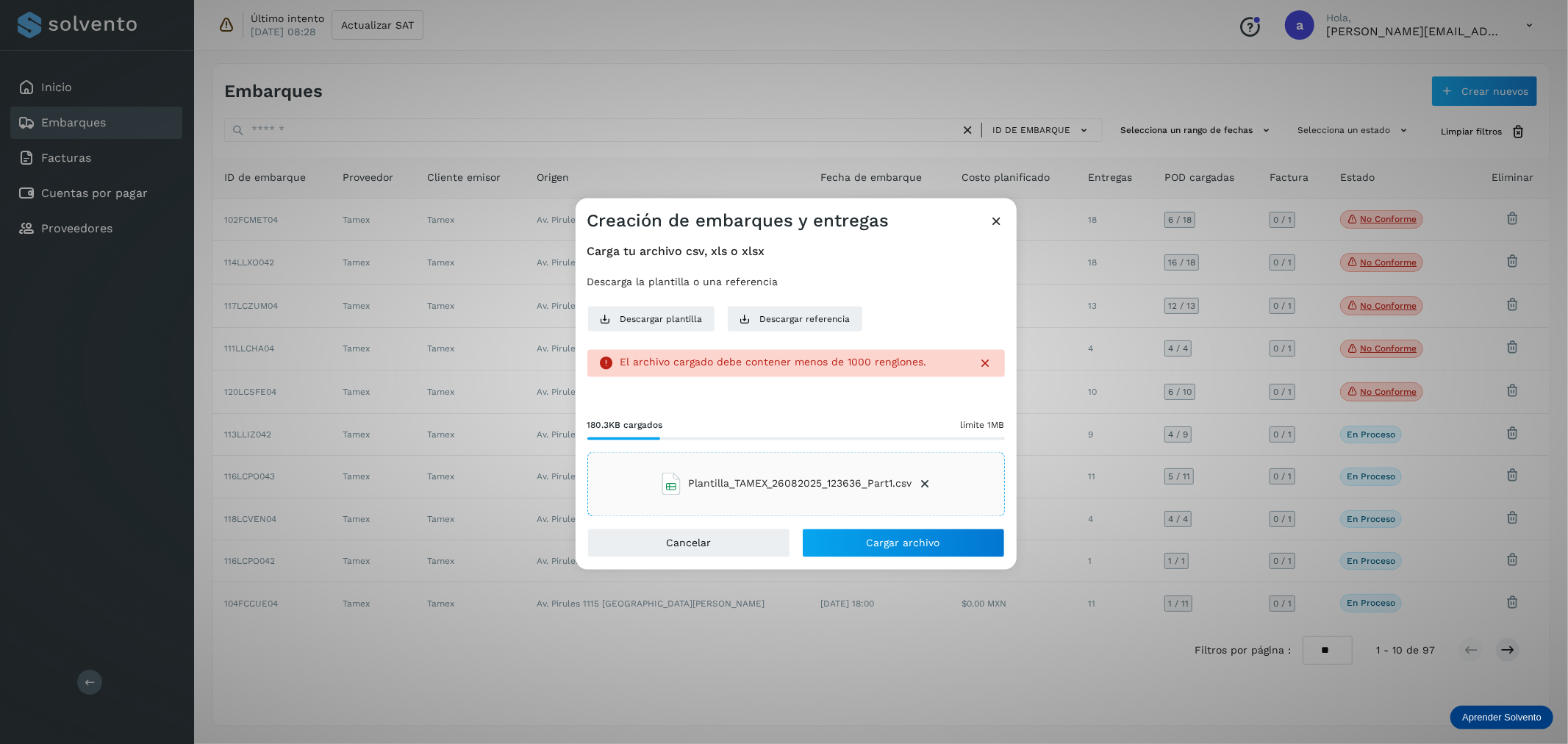
click at [984, 364] on icon at bounding box center [986, 364] width 15 height 15
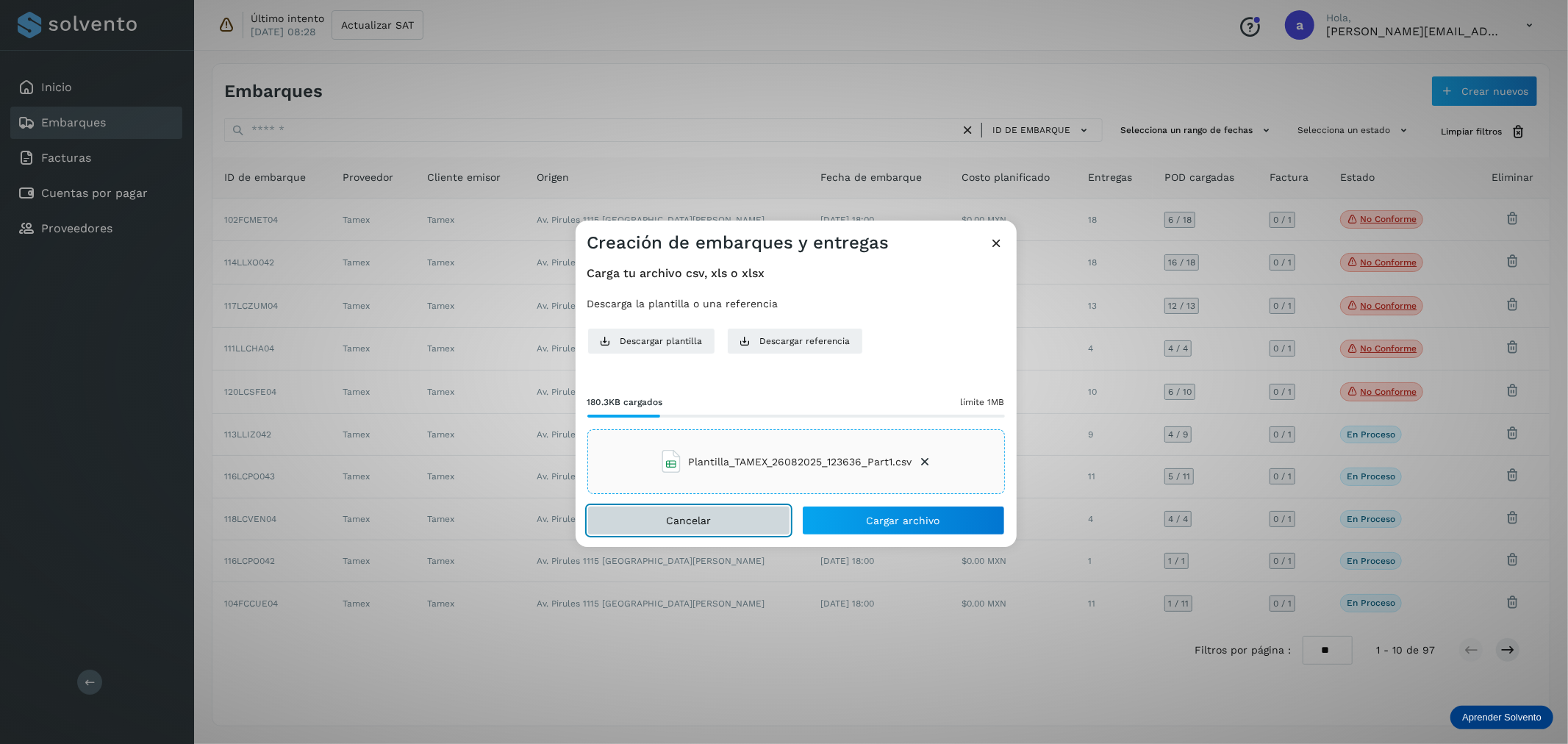
click at [730, 513] on button "Cancelar" at bounding box center [689, 520] width 203 height 29
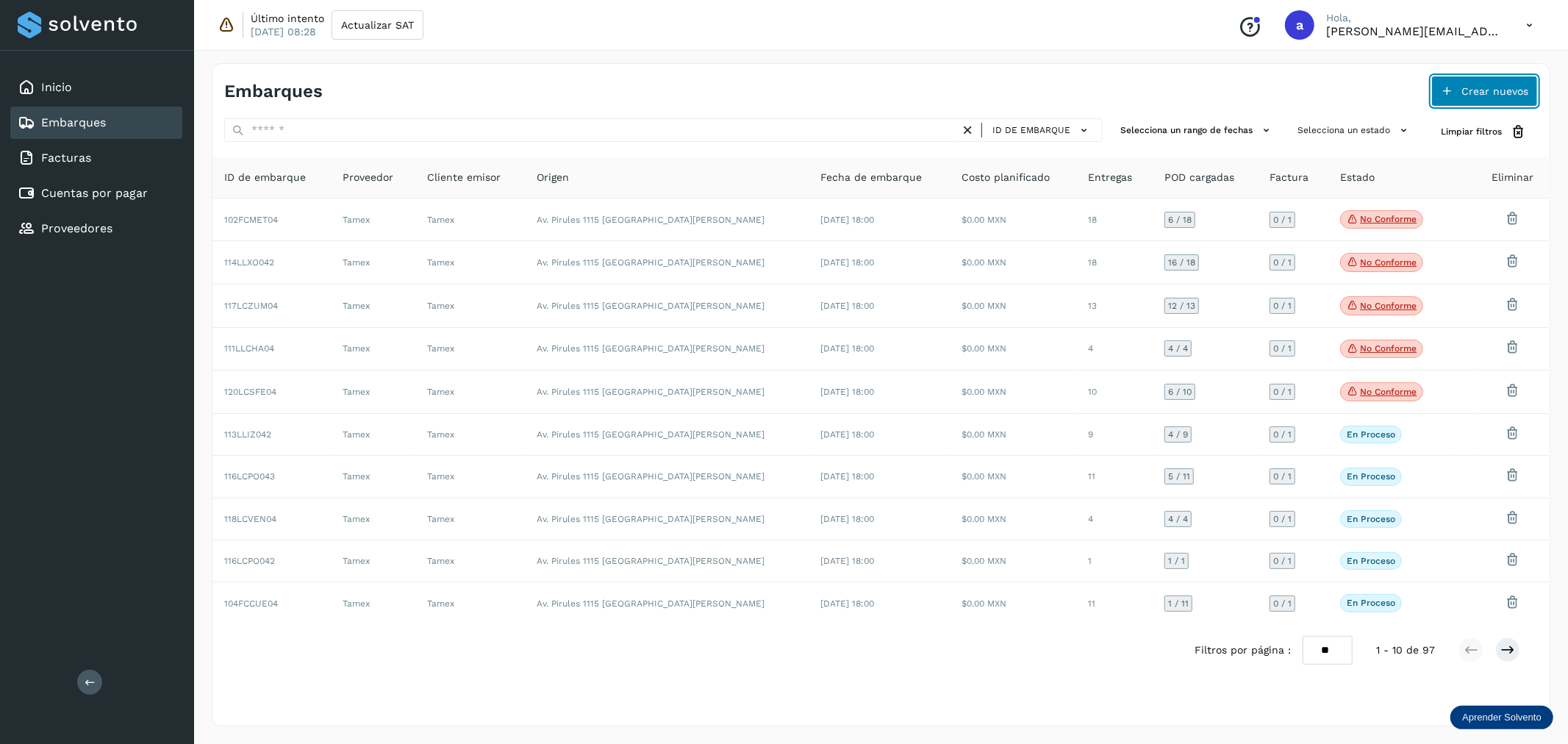
click at [1504, 94] on span "Crear nuevos" at bounding box center [1494, 91] width 67 height 10
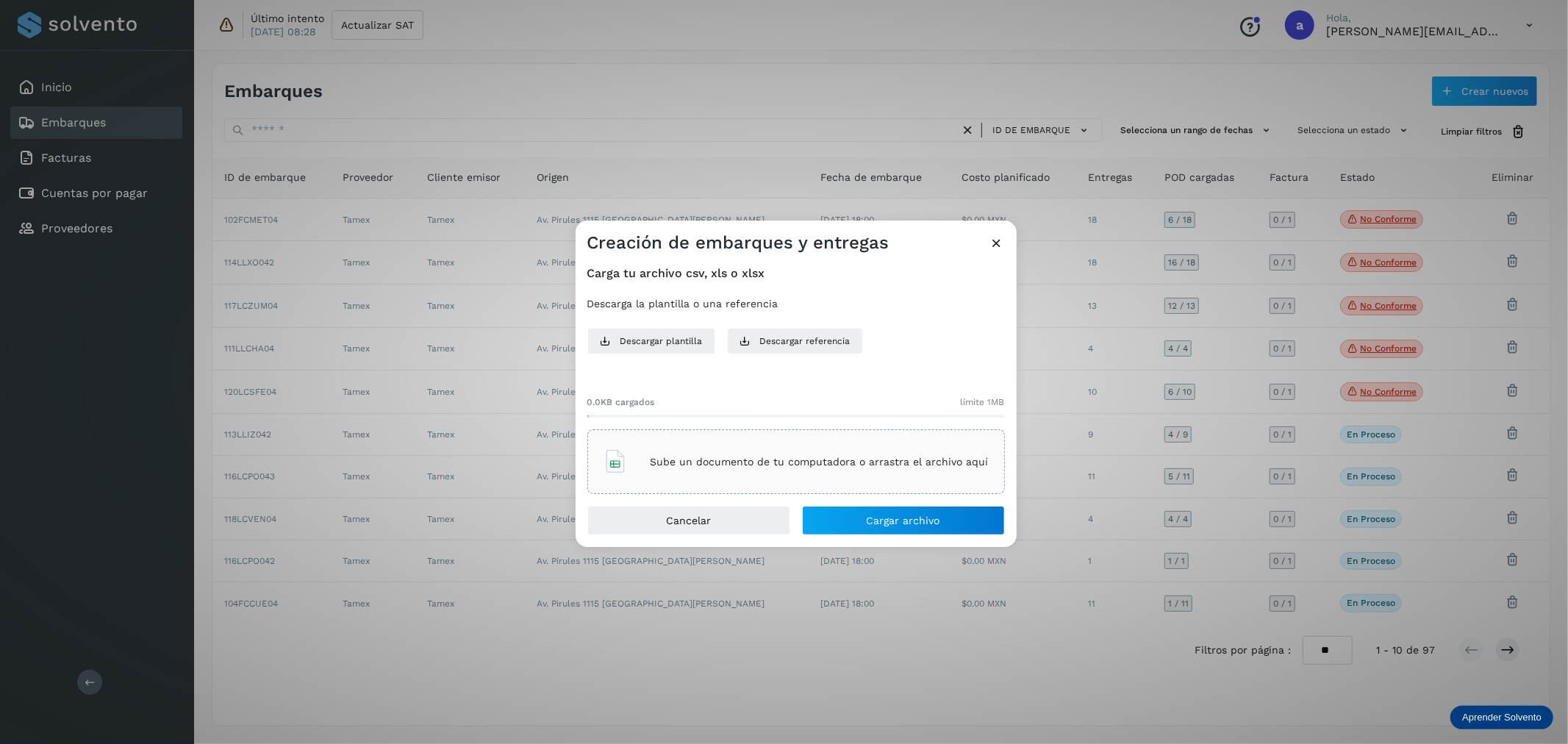
click at [861, 456] on p "Sube un documento de tu computadora o arrastra el archivo aquí" at bounding box center [820, 461] width 338 height 13
click at [904, 525] on span "Cargar archivo" at bounding box center [904, 520] width 74 height 10
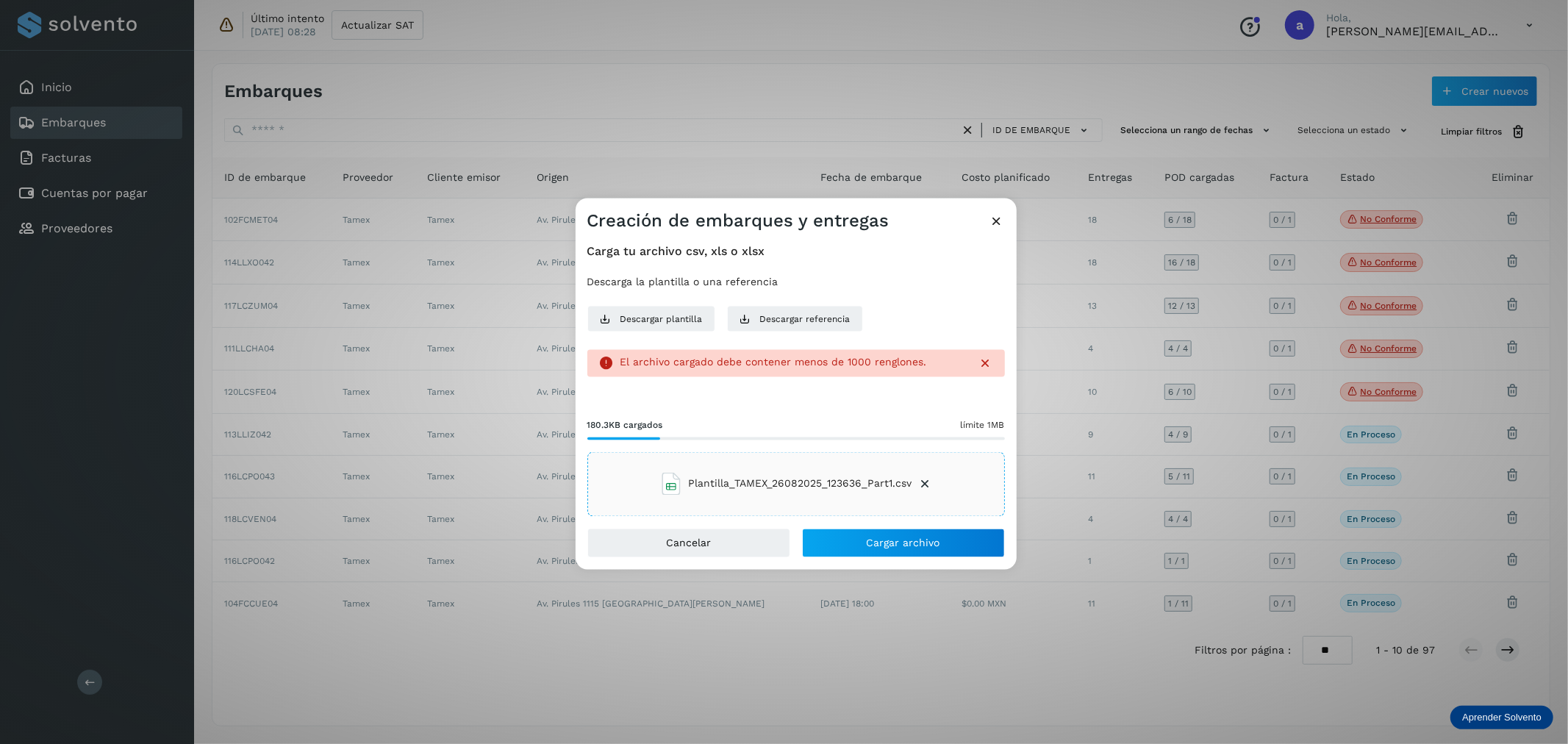
click at [984, 361] on icon at bounding box center [986, 364] width 15 height 15
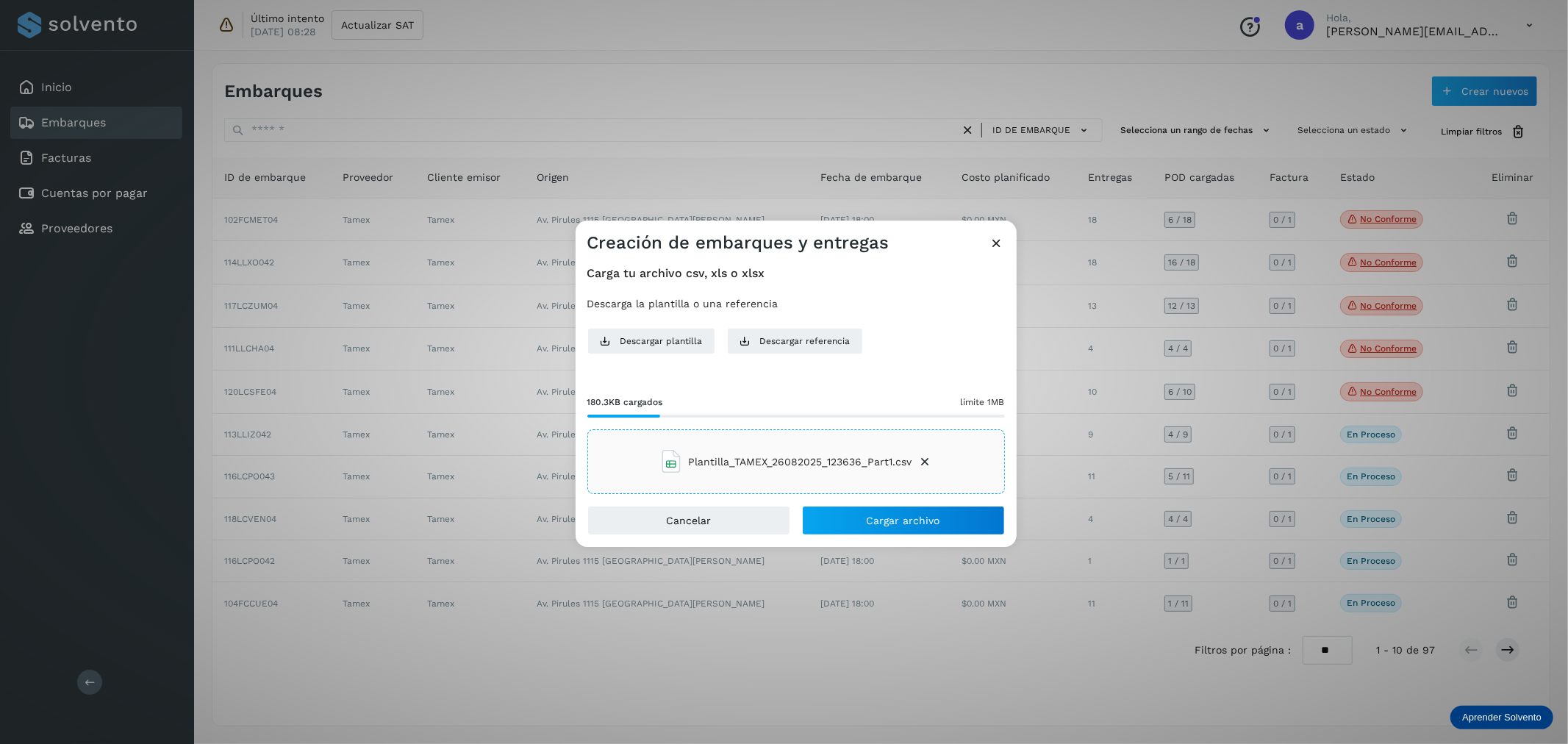
click at [710, 458] on span "Plantilla_TAMEX_26082025_123636_Part1.csv" at bounding box center [801, 461] width 224 height 15
click at [891, 518] on span "Cargar archivo" at bounding box center [904, 520] width 74 height 10
click at [897, 517] on span "Cargar archivo" at bounding box center [904, 520] width 74 height 10
click at [894, 510] on button "Cargar archivo" at bounding box center [904, 520] width 203 height 29
click at [858, 517] on button "Cargar archivo" at bounding box center [904, 520] width 203 height 29
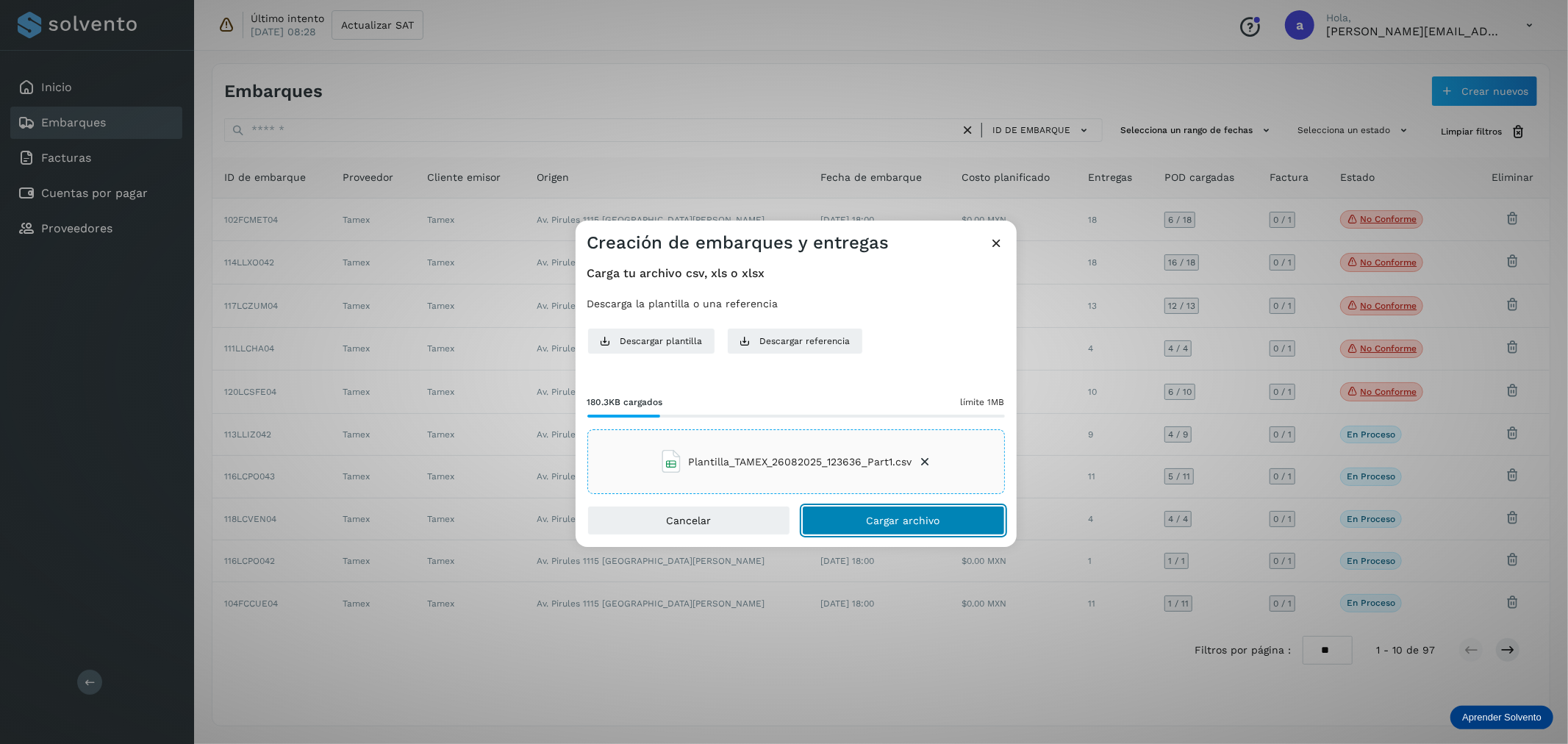
click at [856, 517] on button "Cargar archivo" at bounding box center [904, 520] width 203 height 29
click at [851, 516] on button "Cargar archivo" at bounding box center [904, 520] width 203 height 29
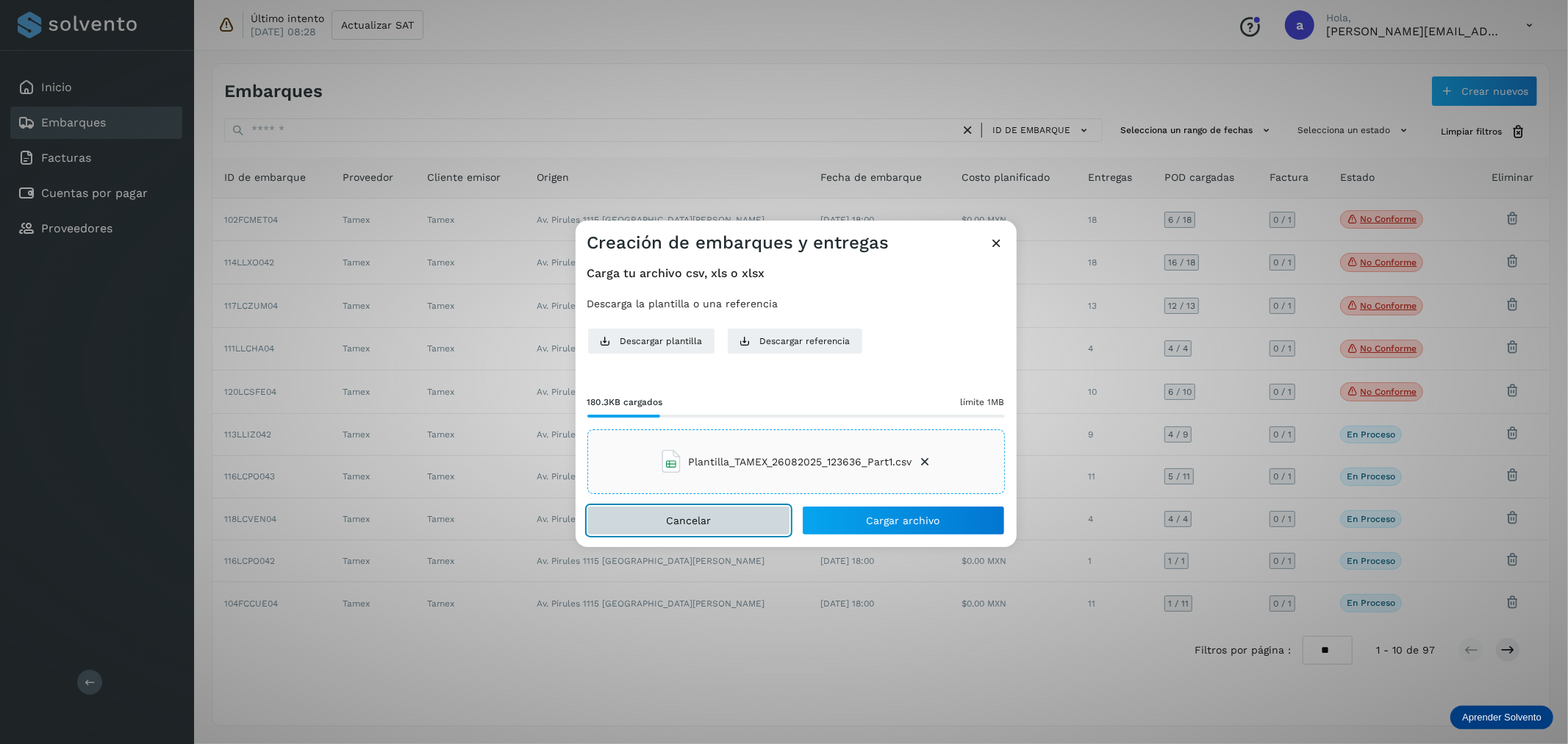
click at [697, 529] on button "Cancelar" at bounding box center [689, 520] width 203 height 29
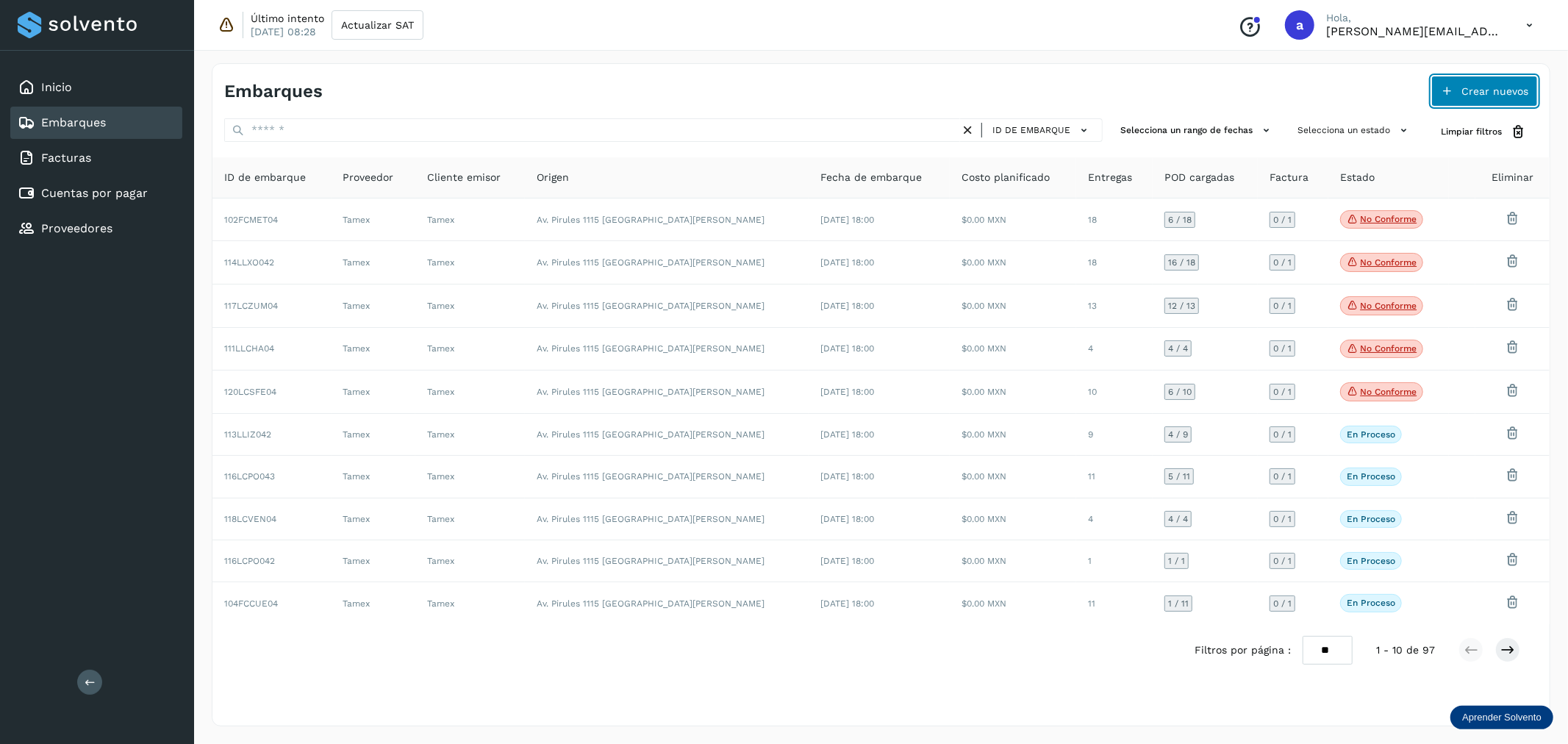
click at [1497, 93] on span "Crear nuevos" at bounding box center [1494, 91] width 67 height 10
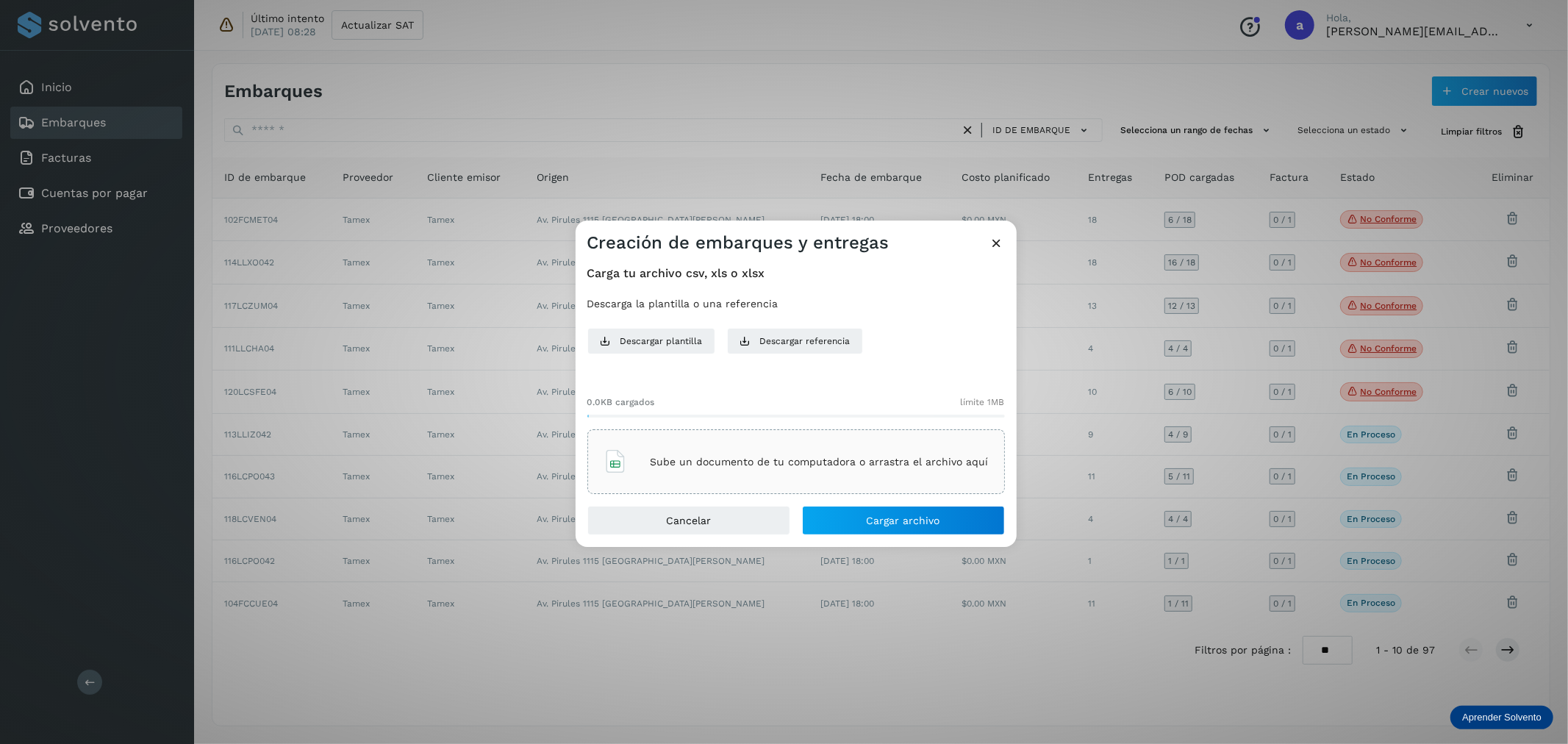
click at [745, 448] on div "Sube un documento de tu computadora o arrastra el archivo aquí" at bounding box center [795, 461] width 385 height 40
click at [864, 525] on button "Cargar archivo" at bounding box center [904, 520] width 203 height 29
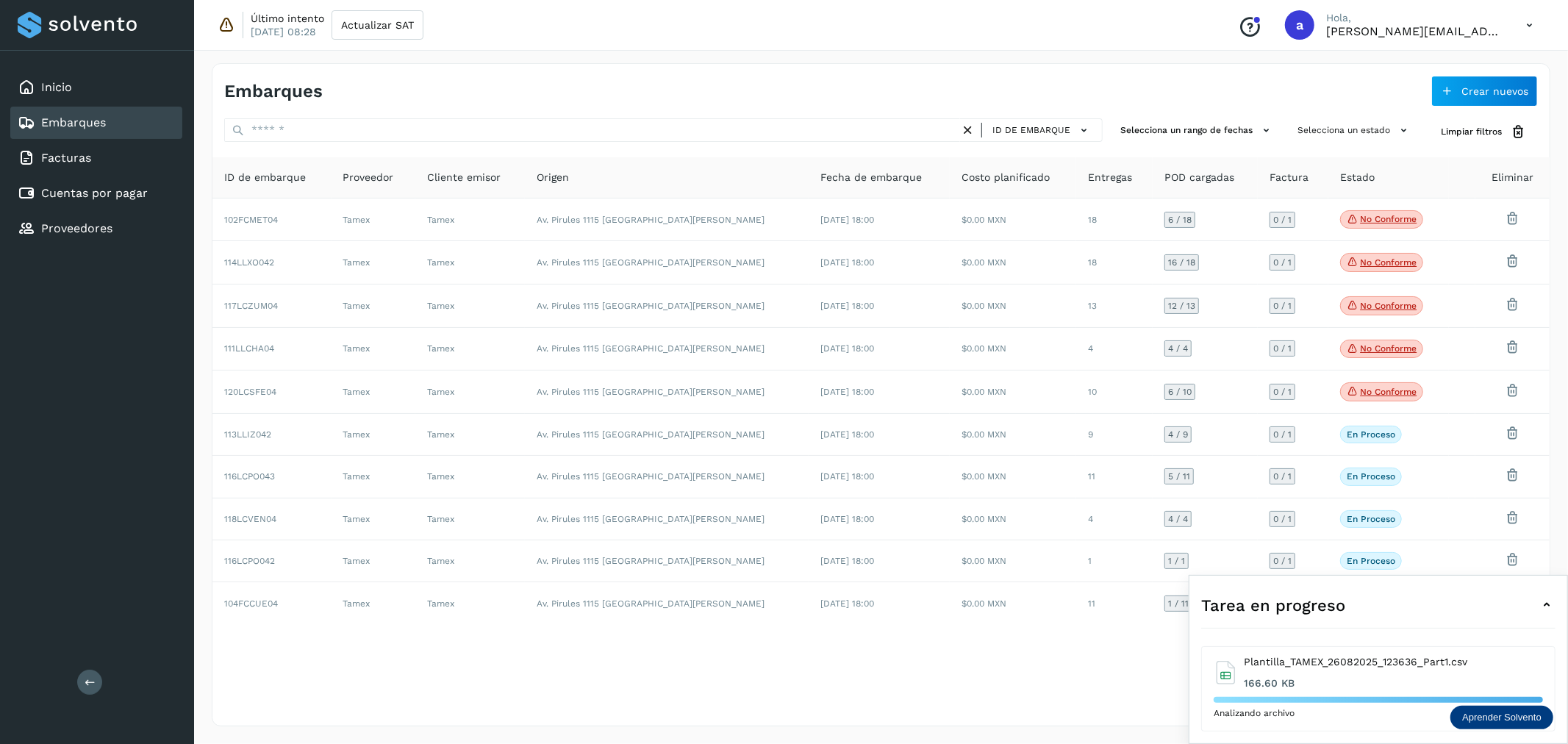
click at [1547, 603] on icon at bounding box center [1547, 605] width 18 height 18
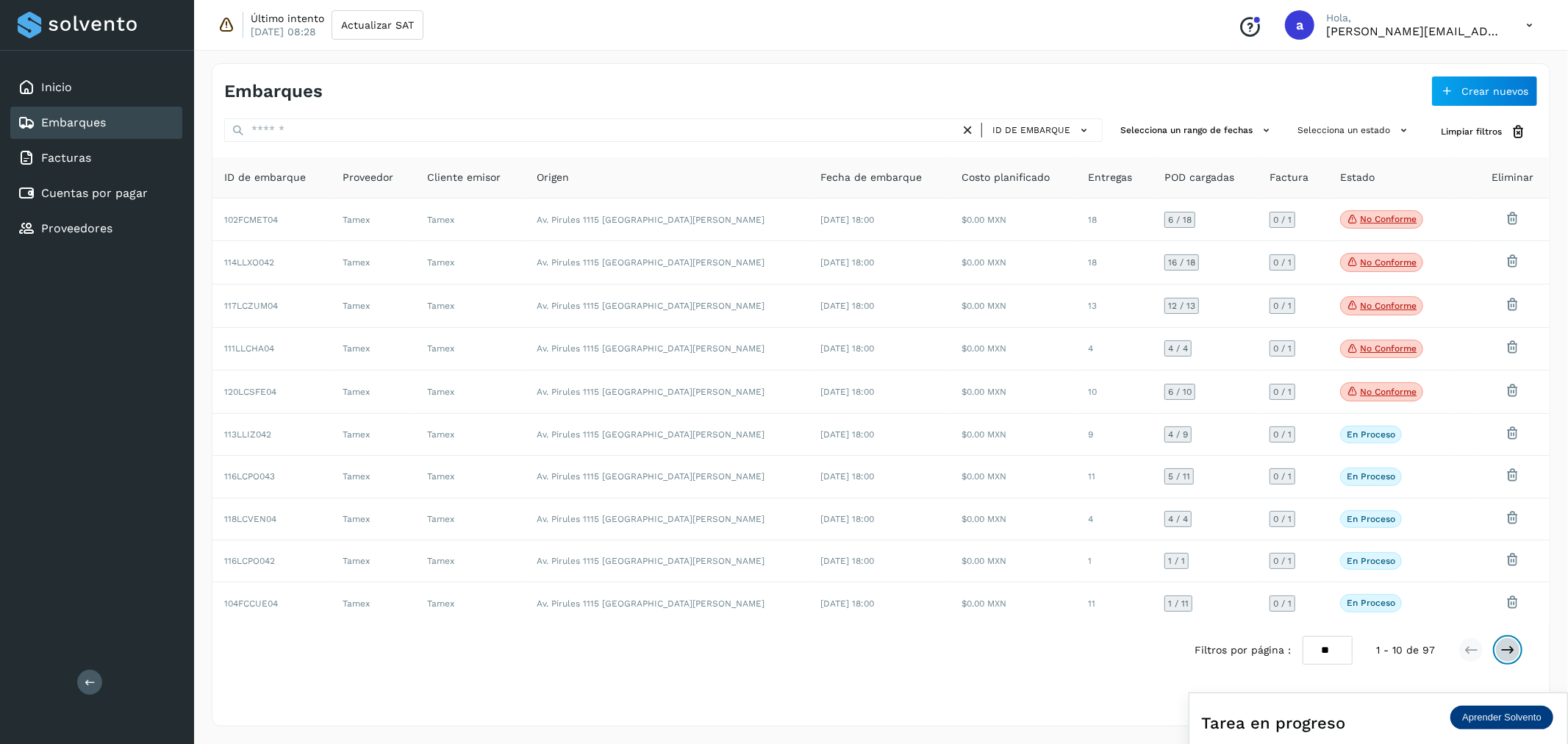
click at [1505, 657] on icon at bounding box center [1508, 650] width 15 height 15
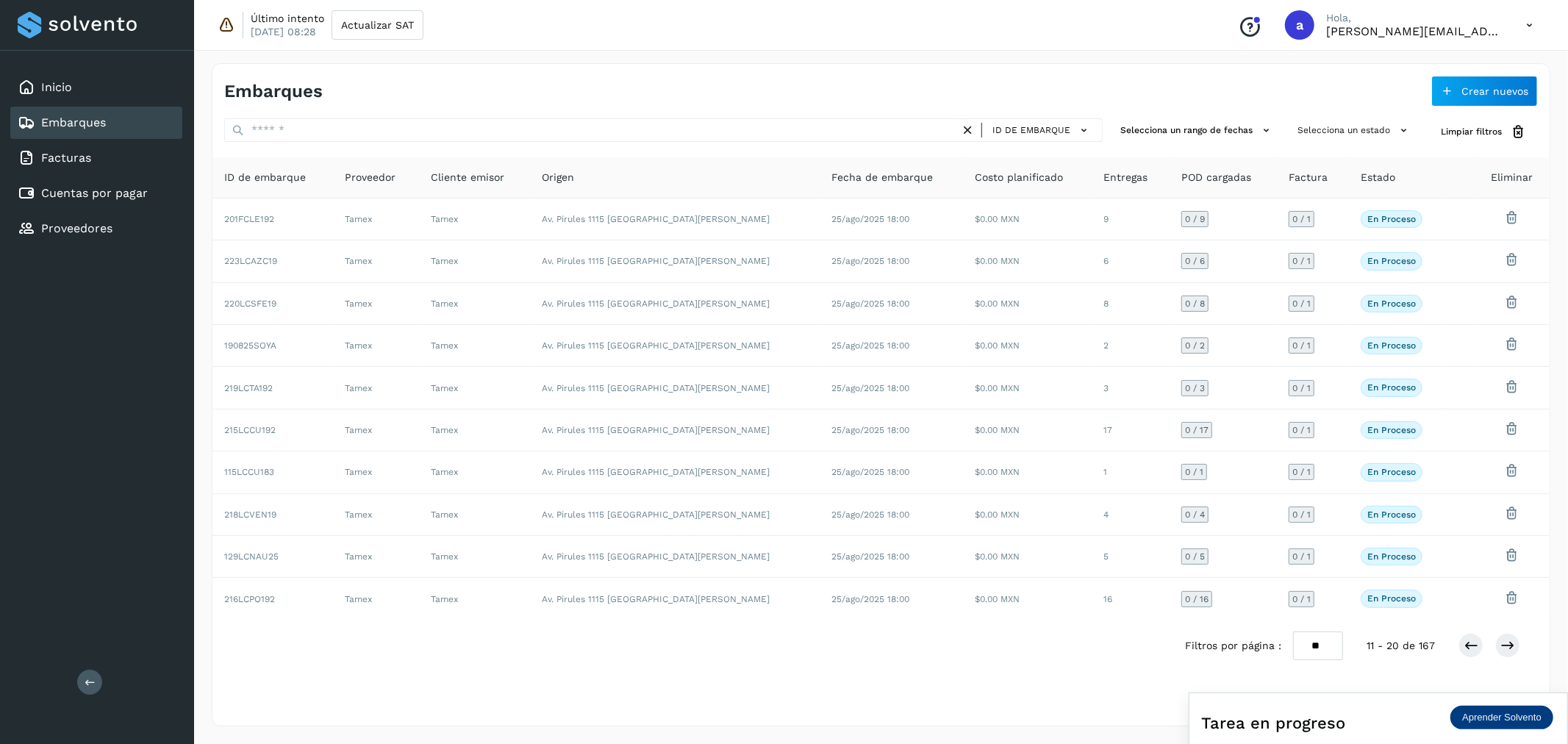
click at [1452, 651] on div "Filtros por página : ** ** ** 11 - 20 de 167" at bounding box center [1364, 645] width 359 height 29
click at [1466, 651] on icon at bounding box center [1471, 645] width 15 height 15
click at [1515, 652] on icon at bounding box center [1508, 645] width 15 height 15
click at [1471, 652] on icon at bounding box center [1471, 645] width 15 height 15
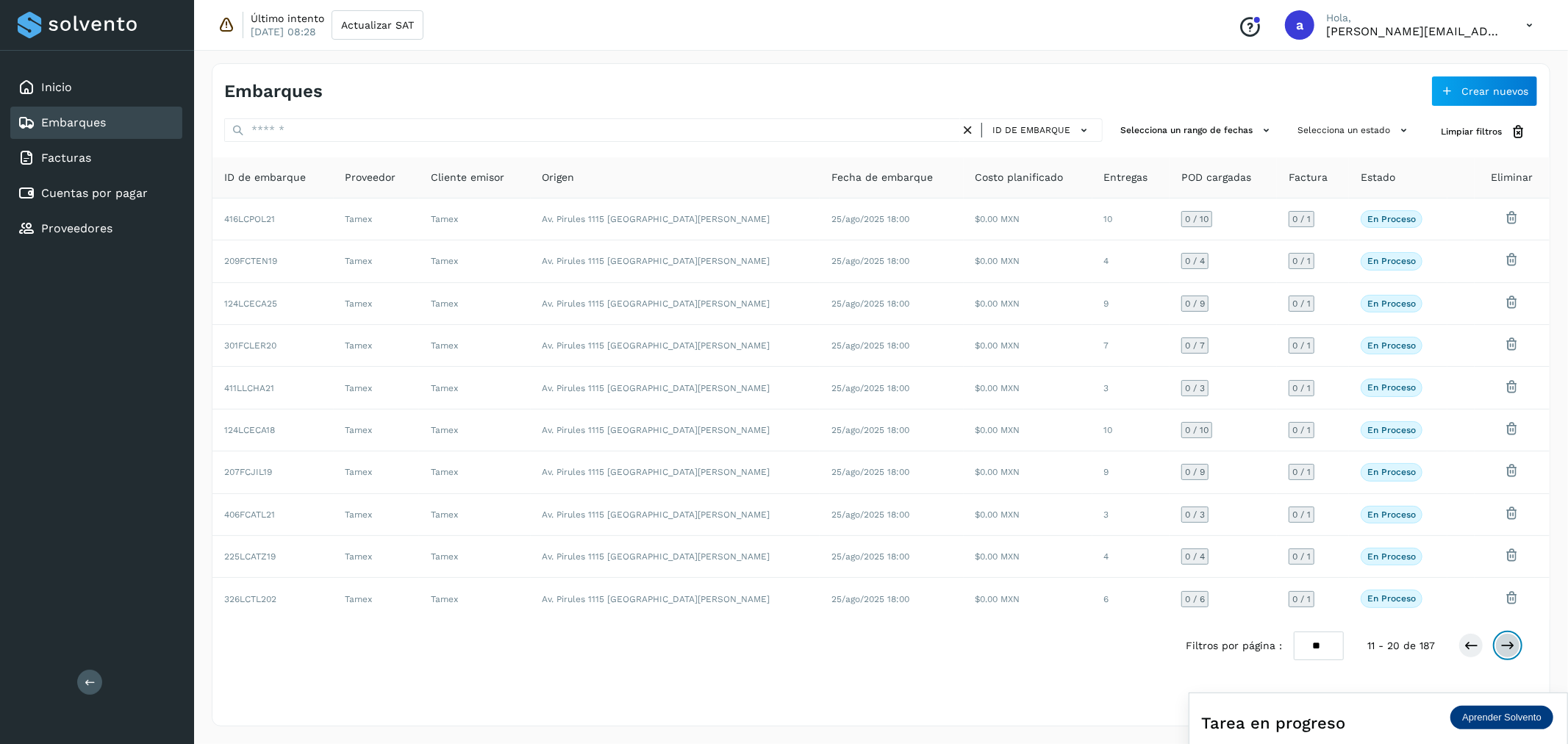
click at [1515, 651] on icon at bounding box center [1508, 645] width 15 height 15
click at [1475, 652] on icon at bounding box center [1471, 645] width 15 height 15
click at [1505, 651] on icon at bounding box center [1508, 645] width 15 height 15
click at [1471, 651] on icon at bounding box center [1471, 645] width 15 height 15
click at [1411, 715] on div "Tarea en progreso" at bounding box center [1378, 723] width 355 height 35
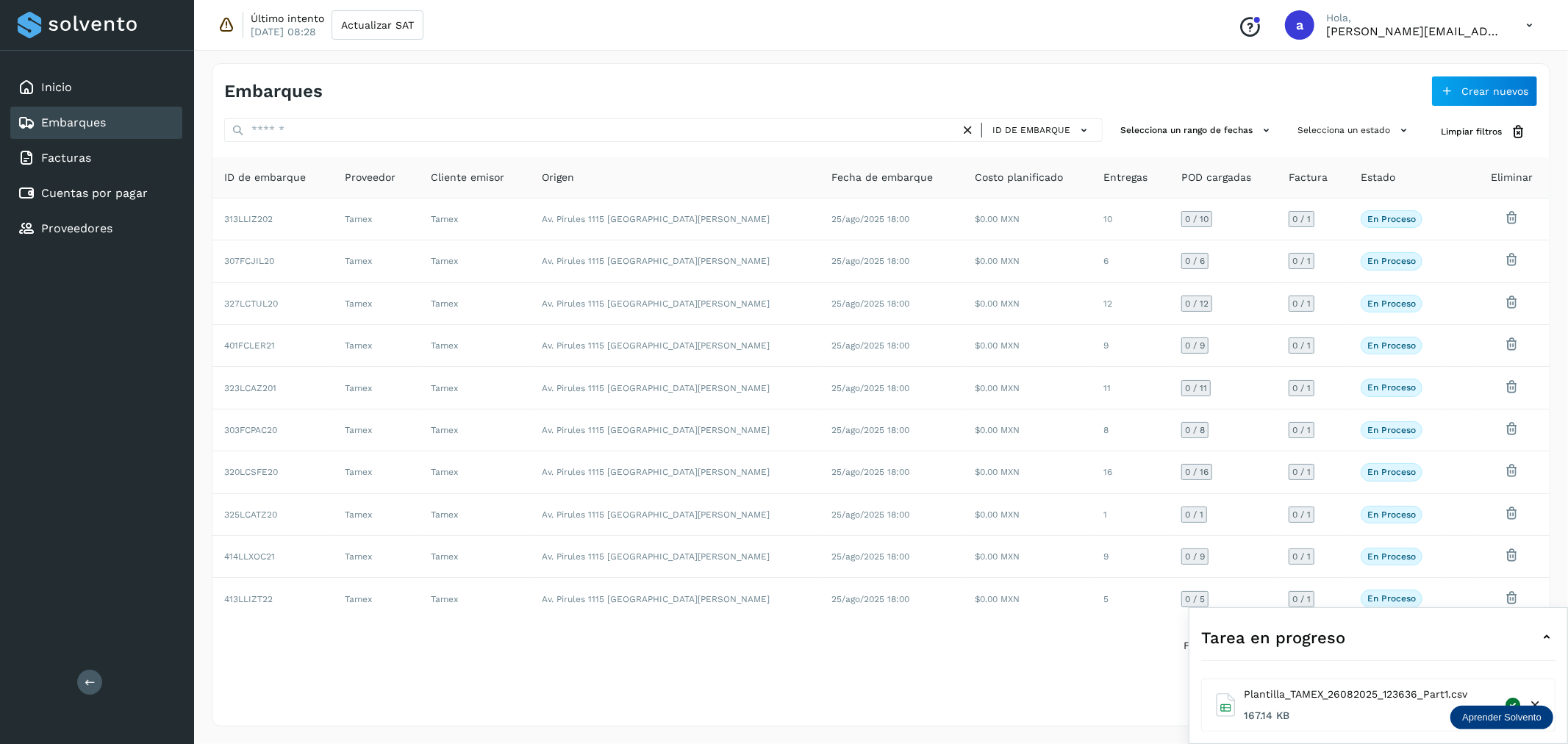
click at [1545, 638] on icon at bounding box center [1547, 637] width 18 height 18
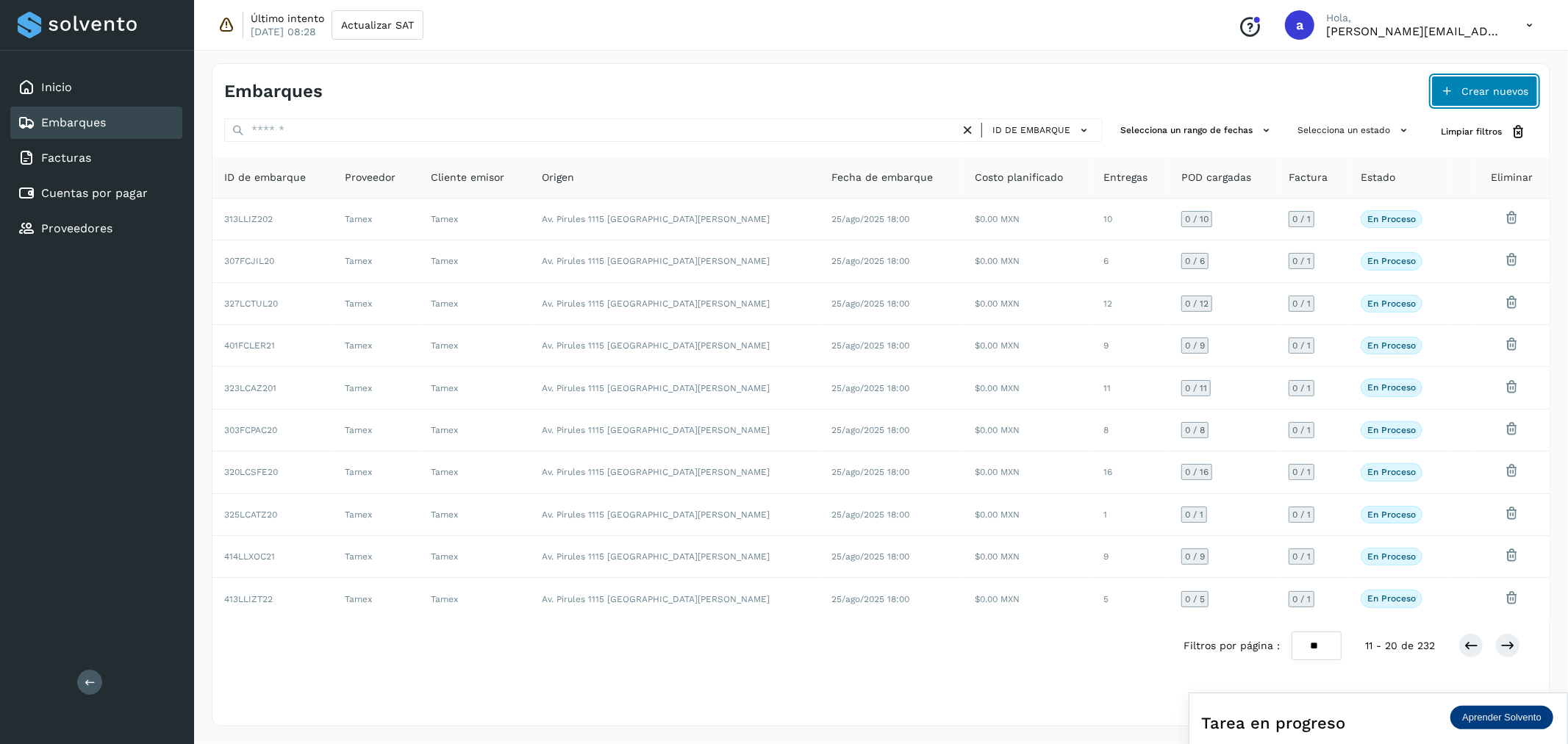
click at [1502, 87] on span "Crear nuevos" at bounding box center [1494, 91] width 67 height 10
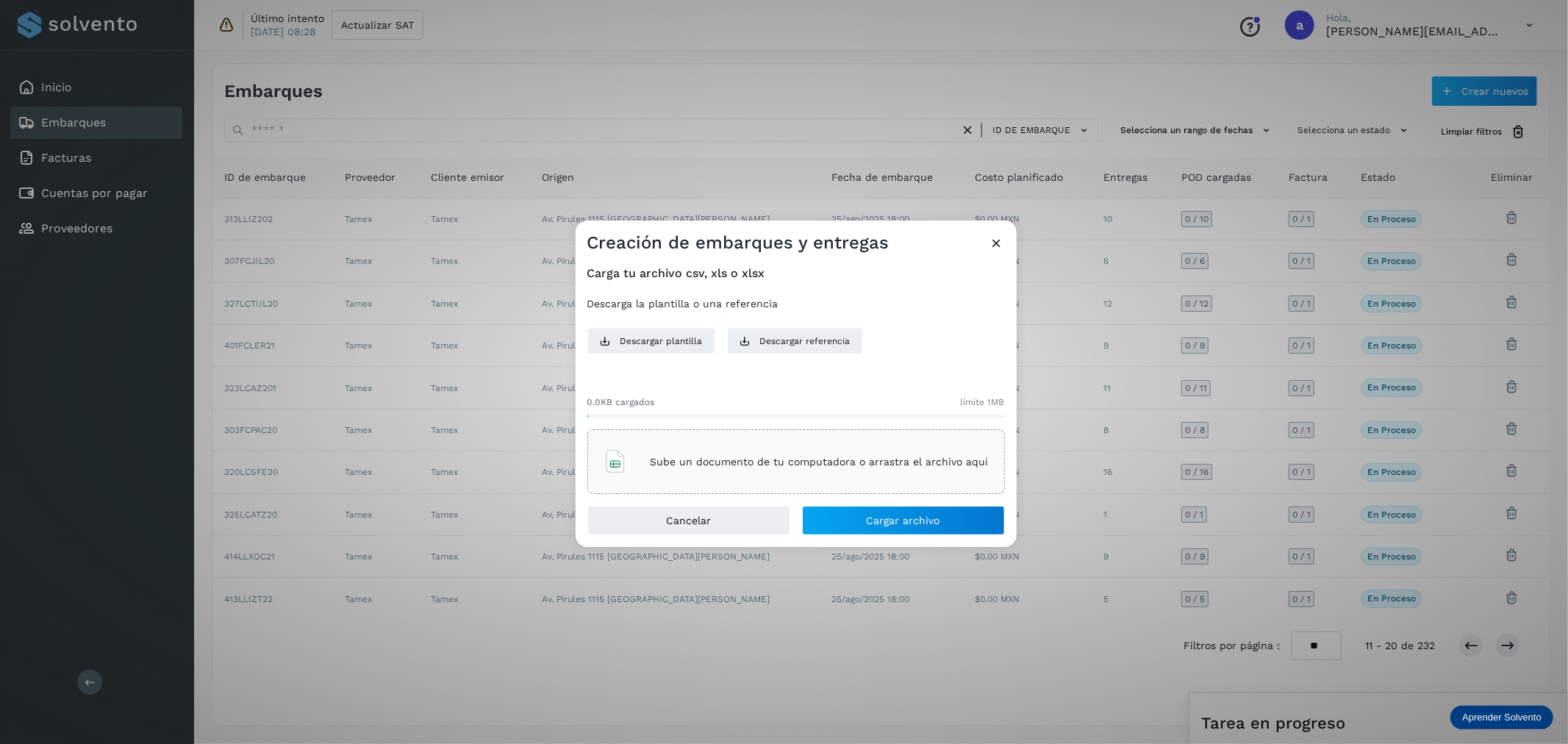
click at [844, 453] on div "Sube un documento de tu computadora o arrastra el archivo aquí" at bounding box center [795, 461] width 385 height 40
click at [927, 526] on button "Cargar archivo" at bounding box center [904, 520] width 203 height 29
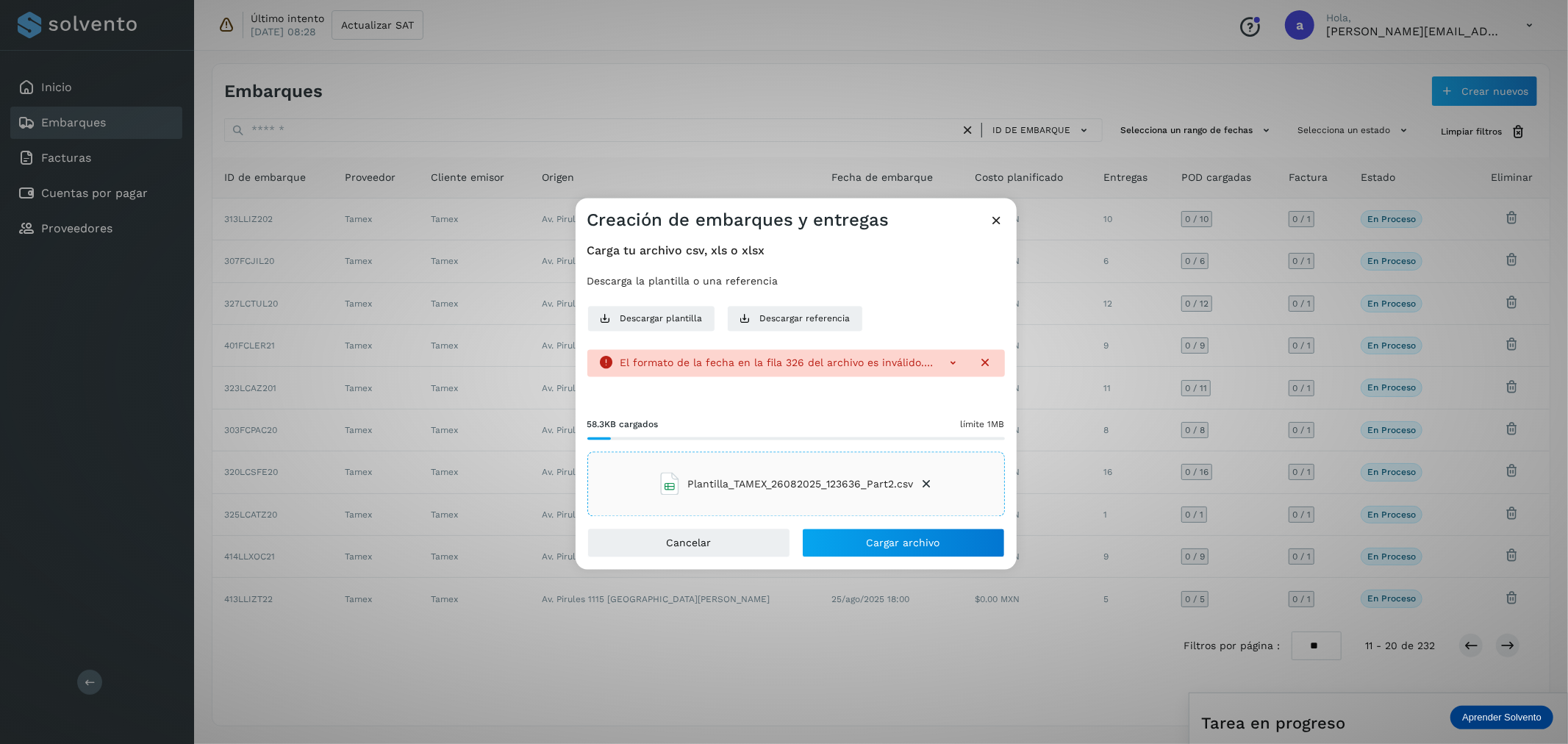
click at [1240, 368] on p "El formato de la fecha en la fila 326 del archivo es inválido." at bounding box center [1392, 364] width 305 height 12
click at [950, 361] on icon at bounding box center [954, 364] width 15 height 15
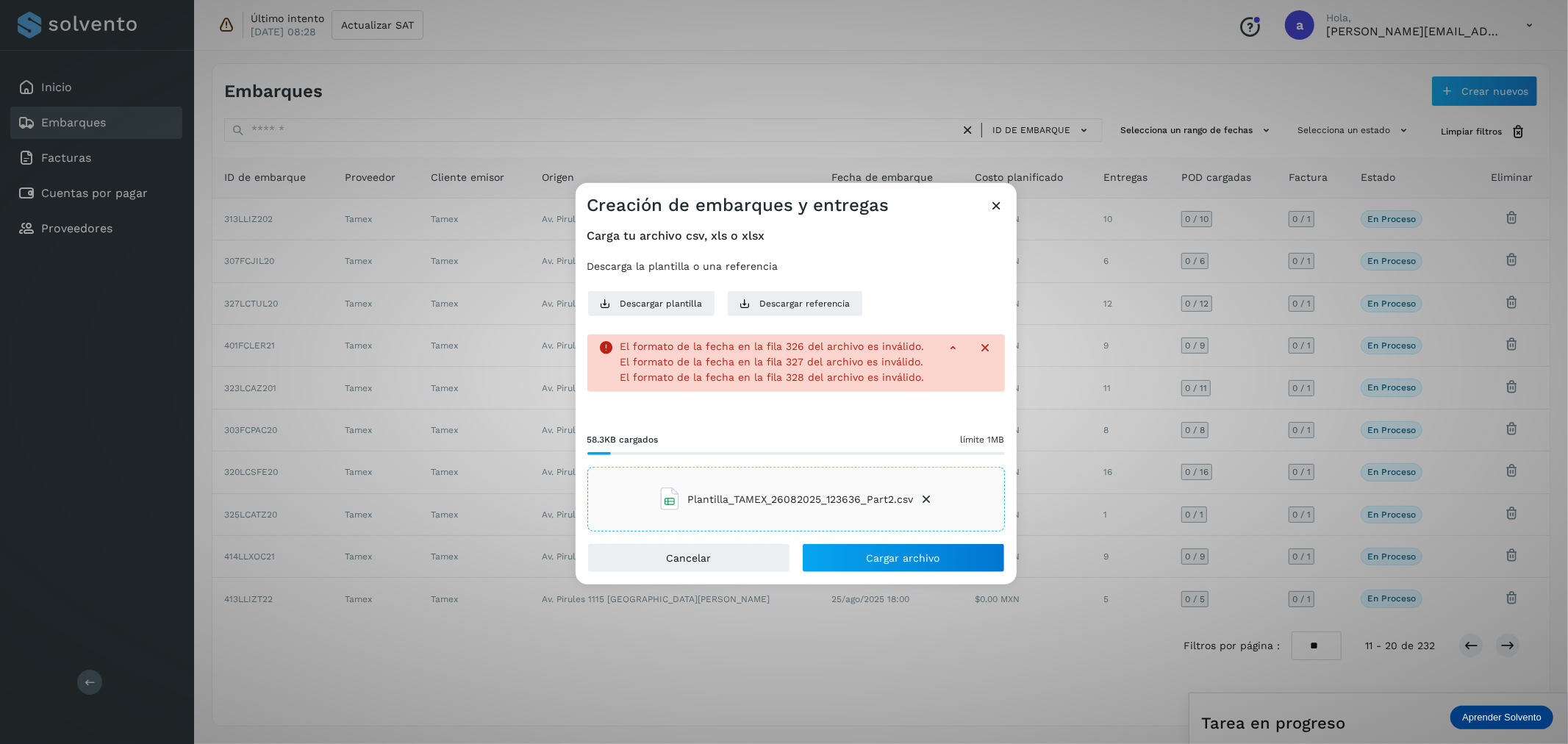
click at [985, 349] on icon at bounding box center [986, 348] width 15 height 15
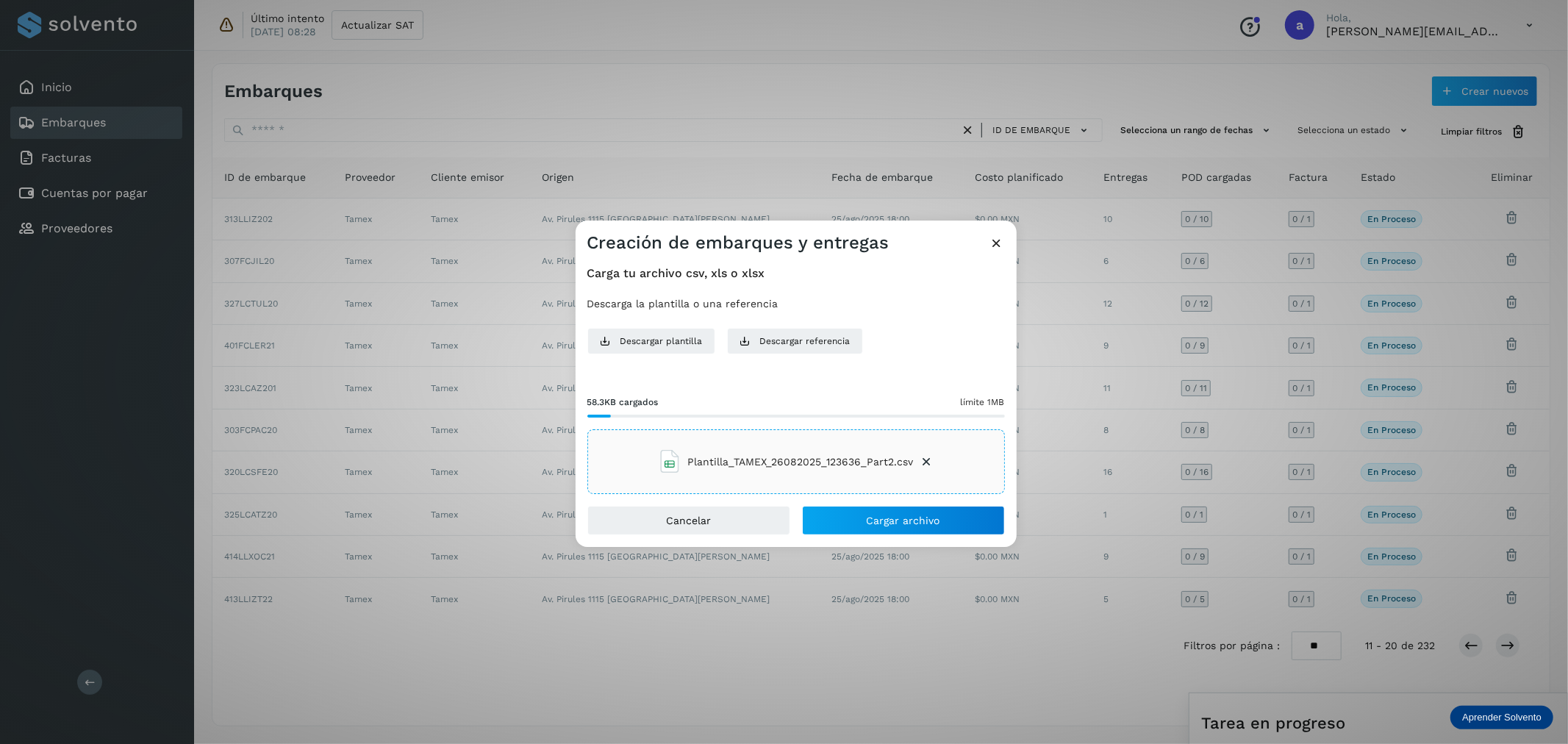
click at [998, 244] on icon at bounding box center [997, 243] width 15 height 15
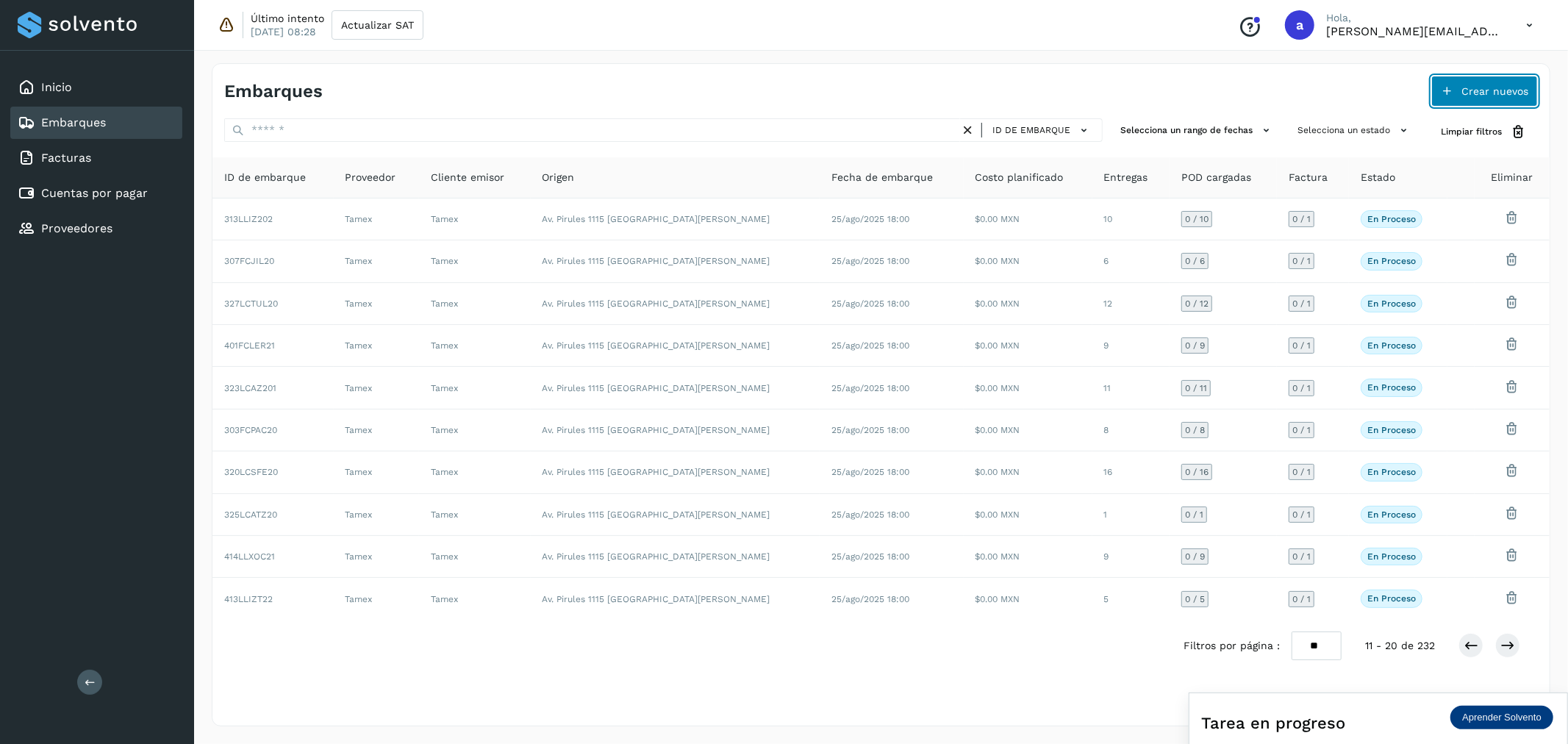
click at [1468, 87] on span "Crear nuevos" at bounding box center [1494, 91] width 67 height 10
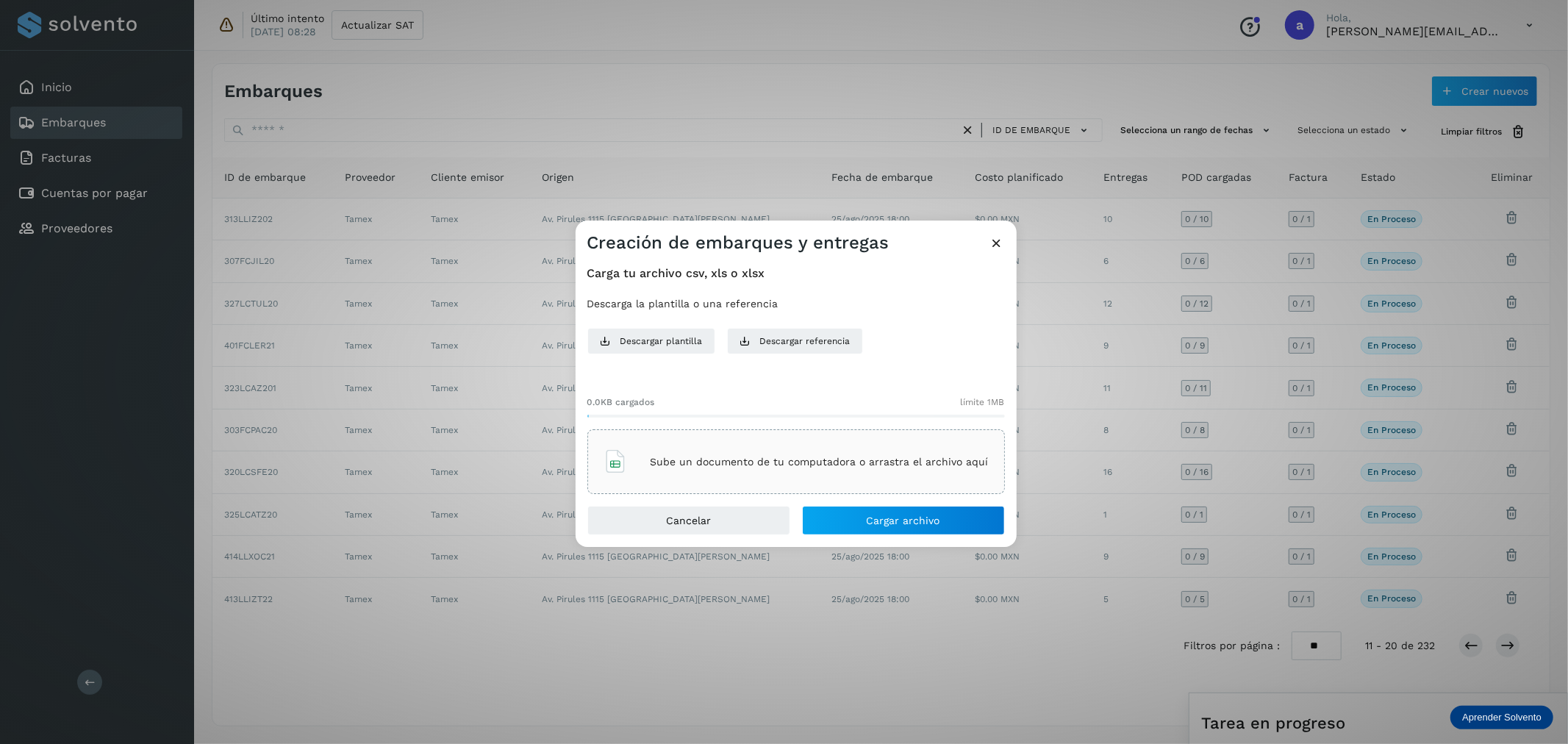
click at [857, 461] on p "Sube un documento de tu computadora o arrastra el archivo aquí" at bounding box center [820, 461] width 338 height 13
click at [862, 515] on button "Cargar archivo" at bounding box center [904, 520] width 203 height 29
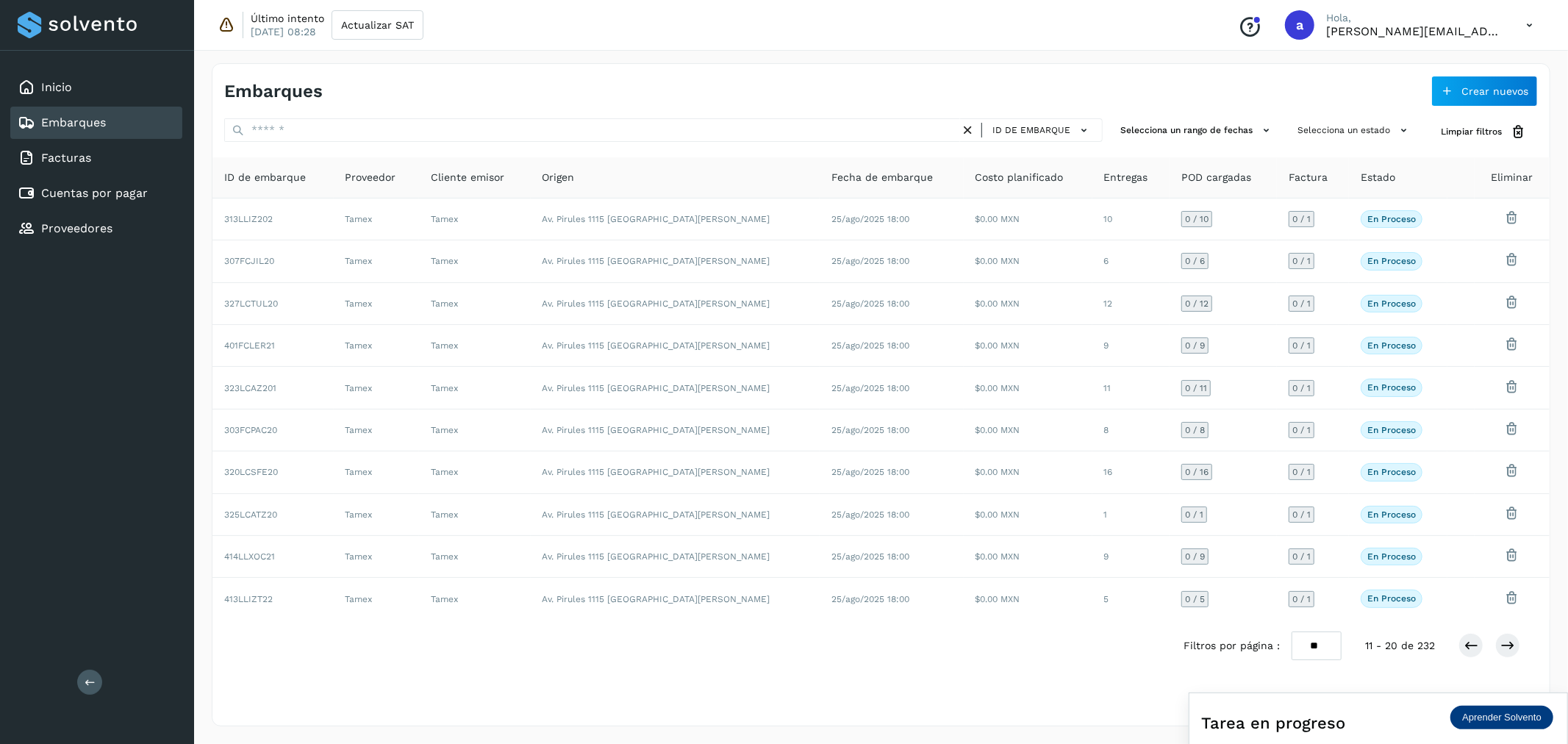
click at [1417, 724] on div "Tarea en progreso" at bounding box center [1378, 723] width 355 height 35
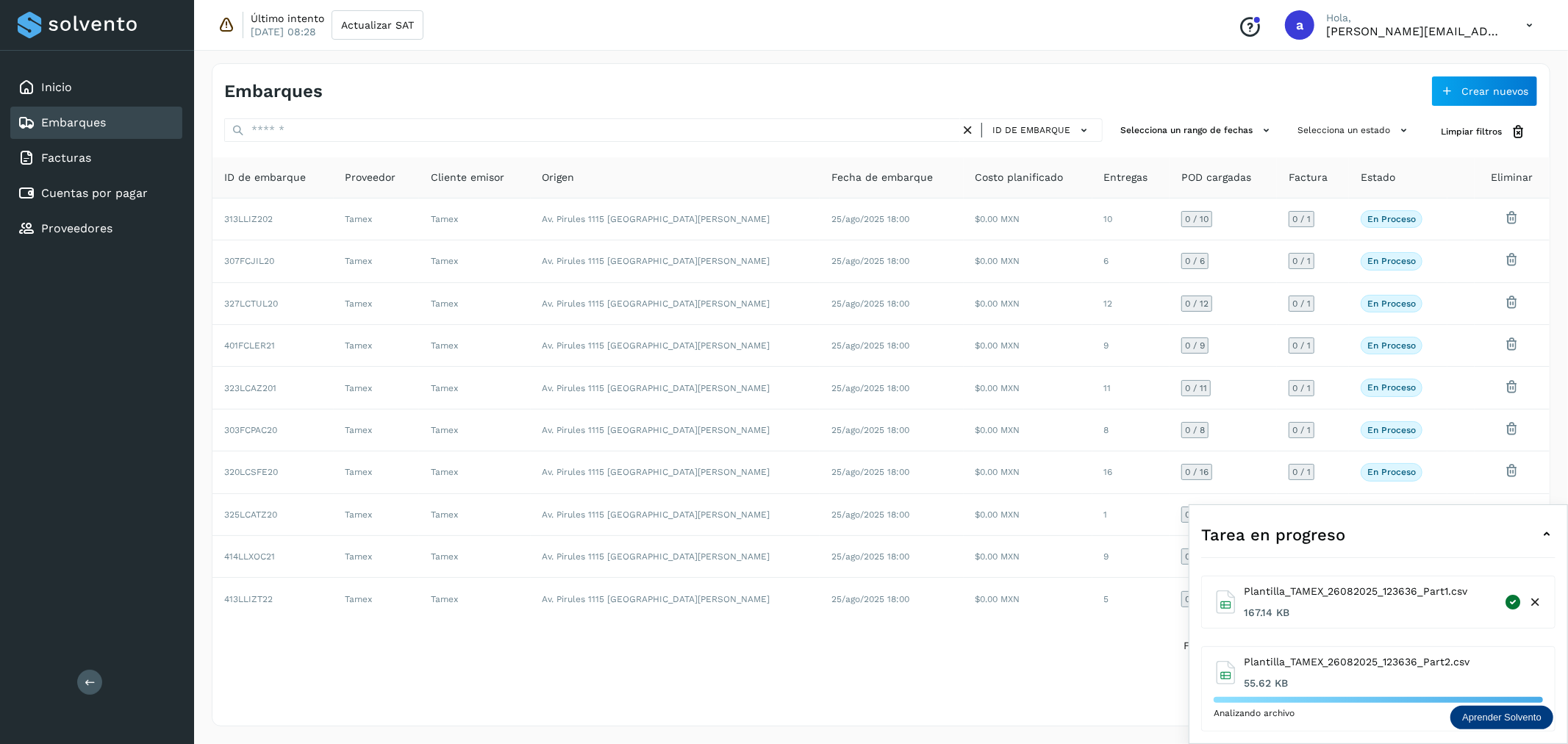
click at [1518, 528] on div "Tarea en progreso" at bounding box center [1378, 534] width 355 height 35
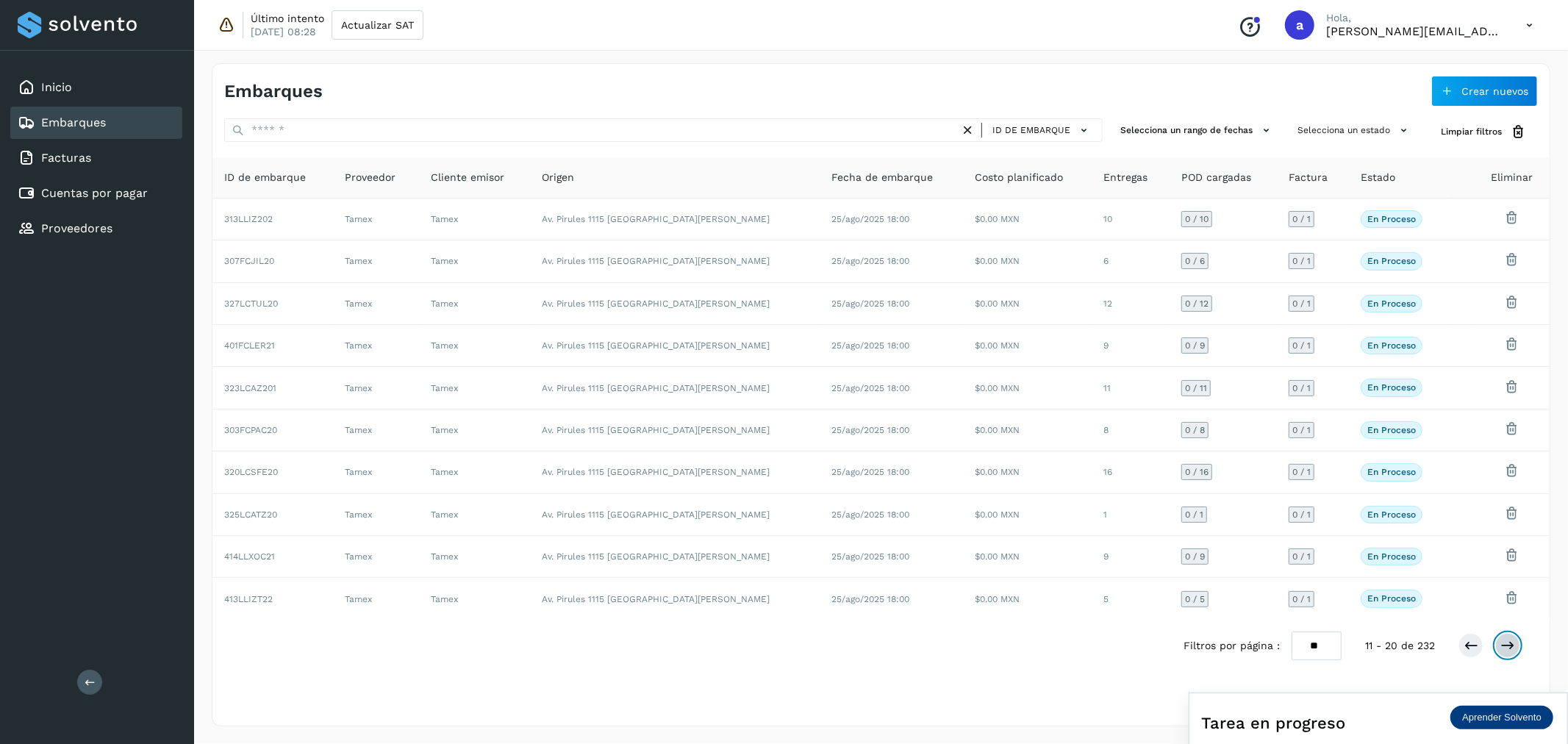
click at [1508, 643] on icon at bounding box center [1508, 645] width 15 height 15
click at [1472, 644] on icon at bounding box center [1471, 645] width 15 height 15
click at [1400, 712] on div "Tarea en progreso" at bounding box center [1378, 723] width 355 height 35
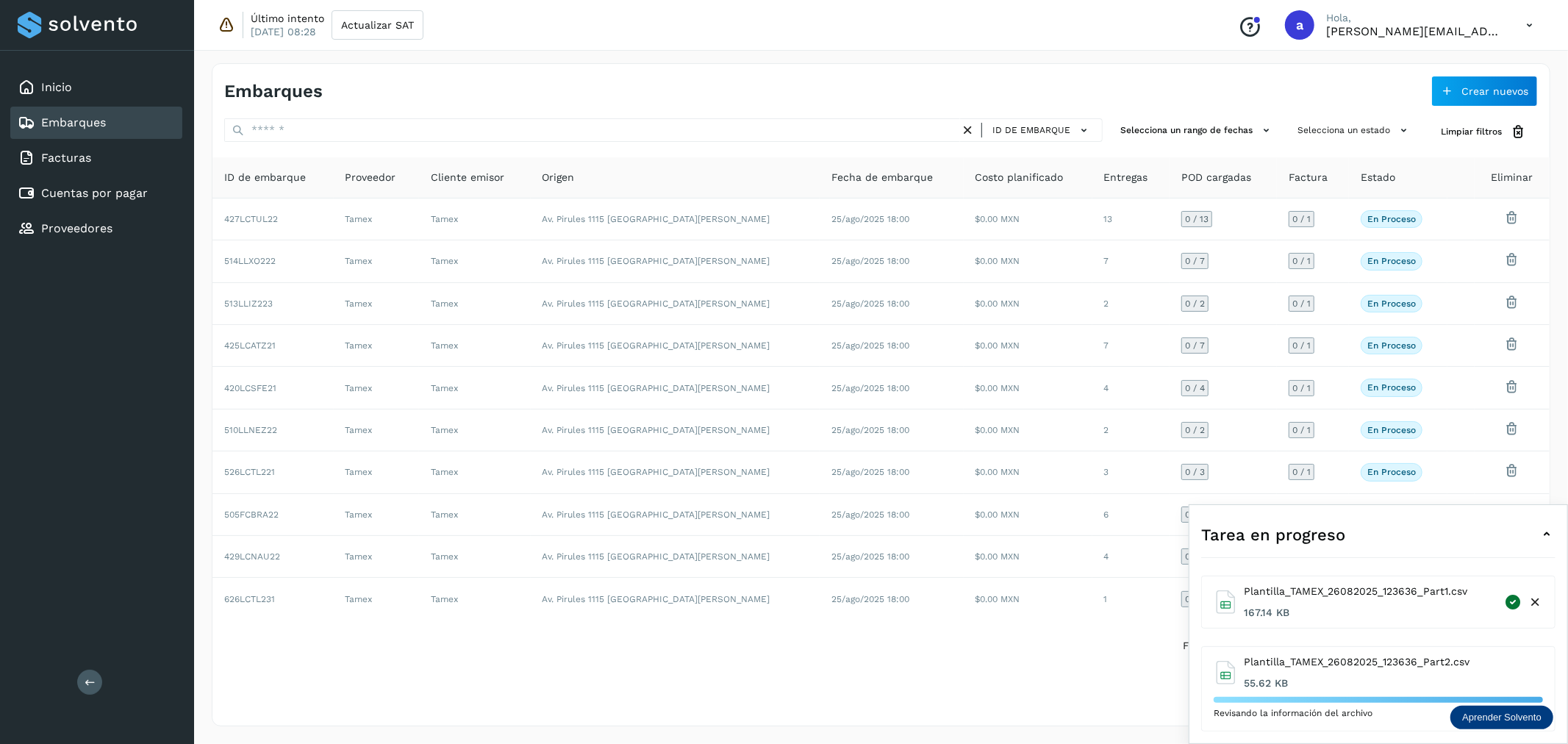
click at [1505, 530] on div "Tarea en progreso" at bounding box center [1378, 534] width 355 height 35
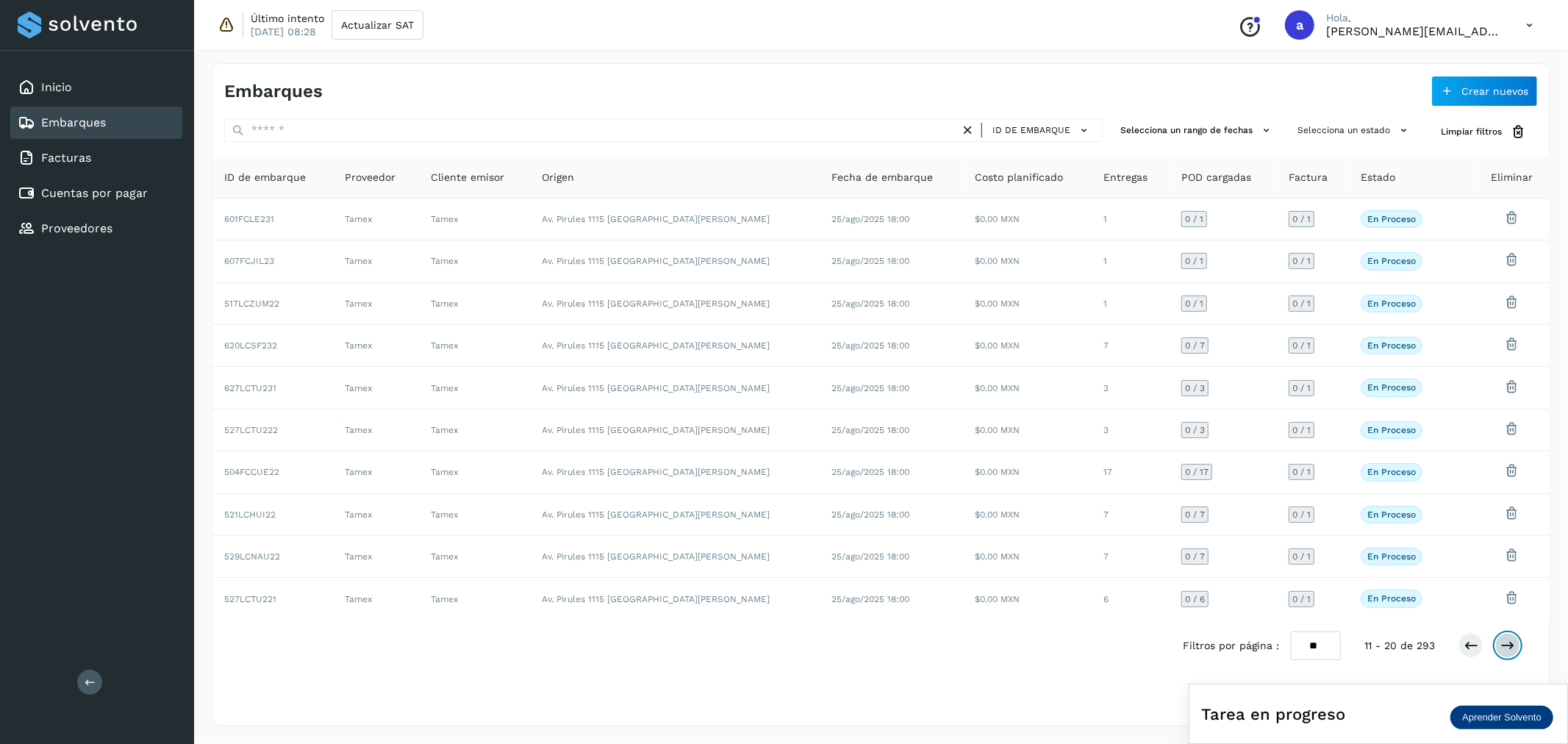
click at [1508, 641] on icon at bounding box center [1508, 645] width 15 height 15
click at [1467, 649] on icon at bounding box center [1471, 645] width 15 height 15
click at [1392, 710] on div "Tarea en progreso" at bounding box center [1378, 714] width 355 height 35
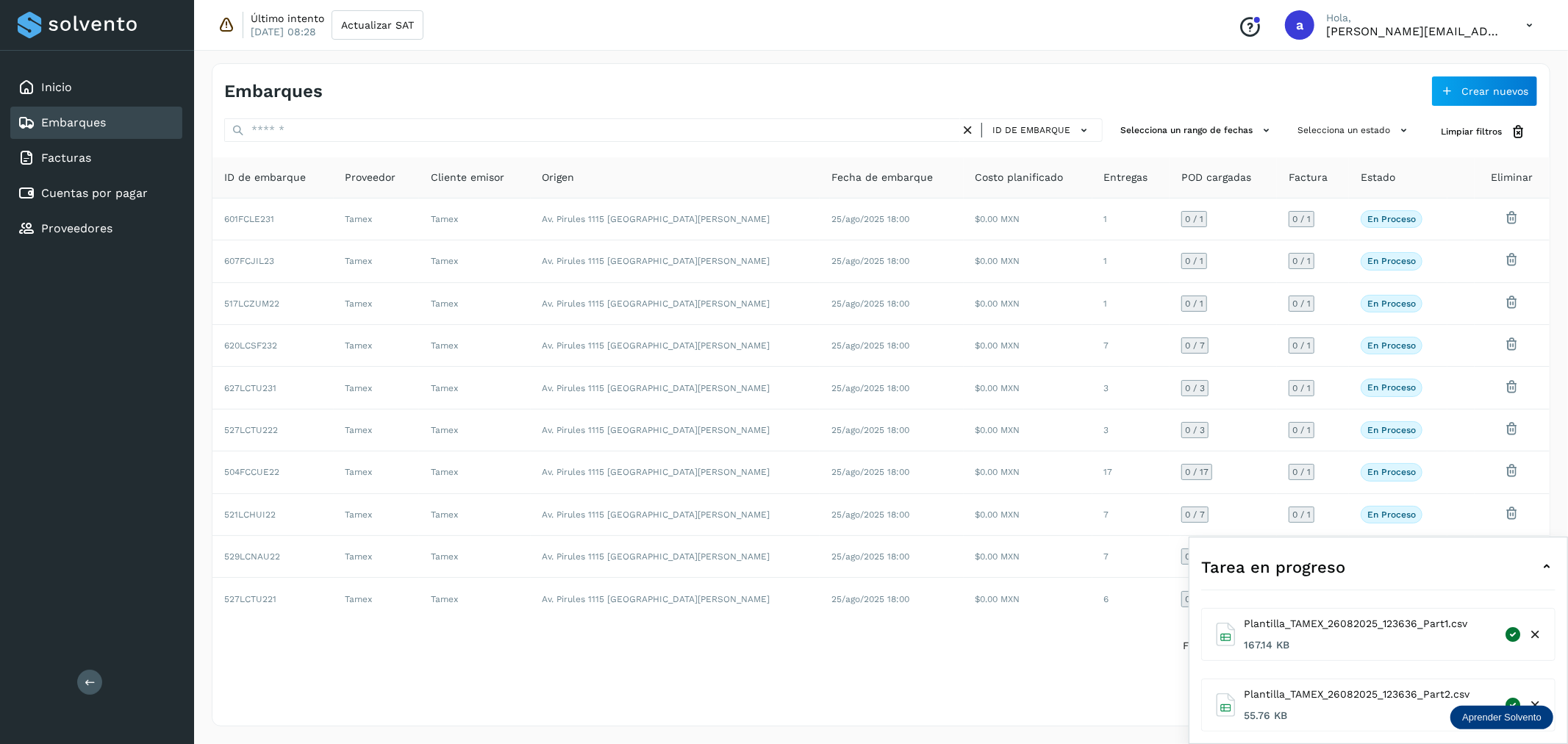
click at [1530, 18] on icon at bounding box center [1529, 25] width 30 height 30
click at [1410, 92] on div "Cerrar sesión" at bounding box center [1456, 95] width 175 height 28
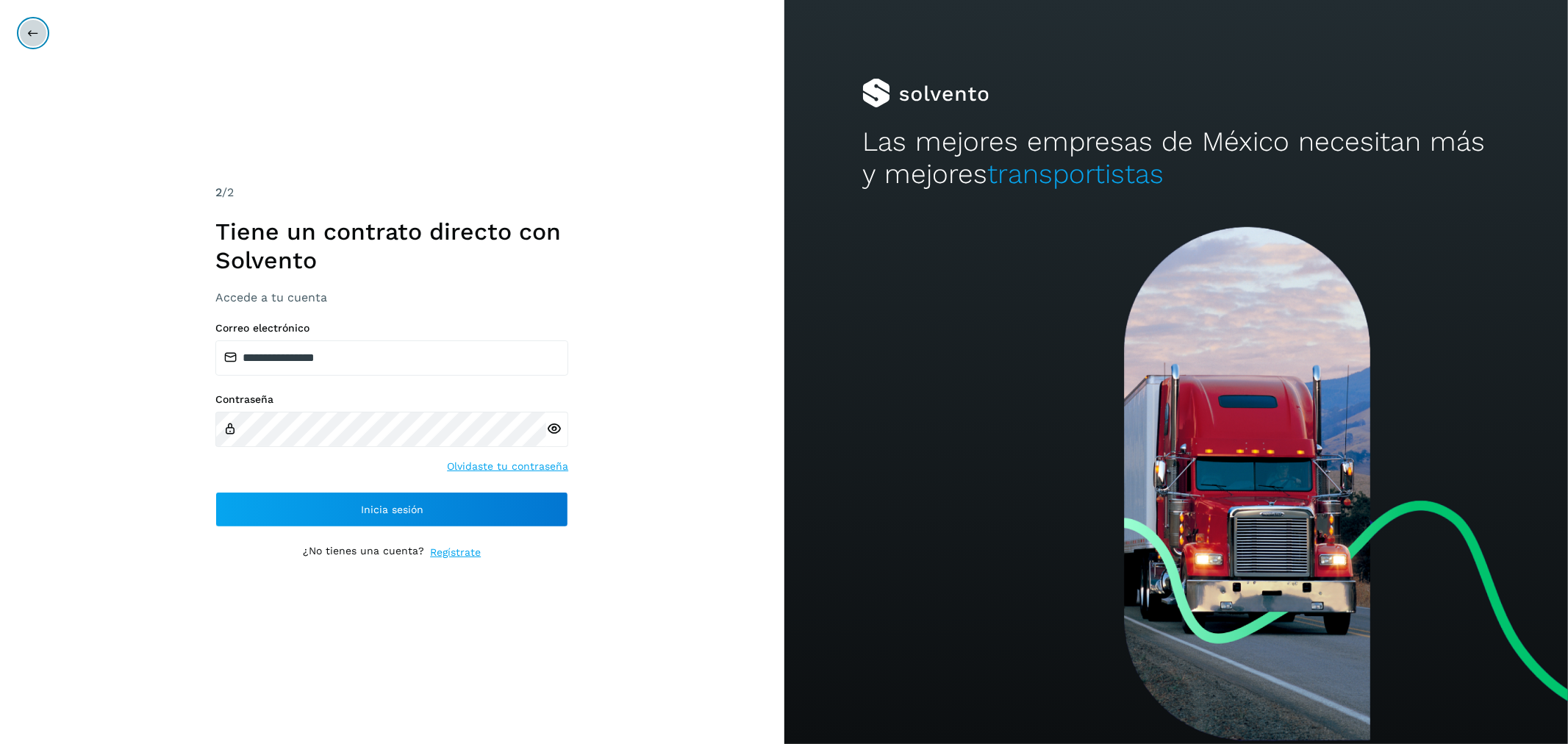
click at [31, 38] on icon at bounding box center [33, 33] width 12 height 12
